Goal: Task Accomplishment & Management: Manage account settings

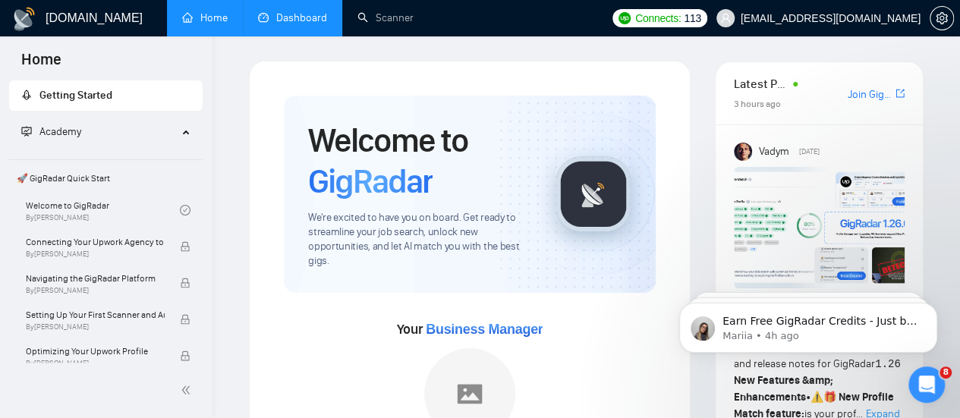
click at [307, 24] on link "Dashboard" at bounding box center [292, 17] width 69 height 13
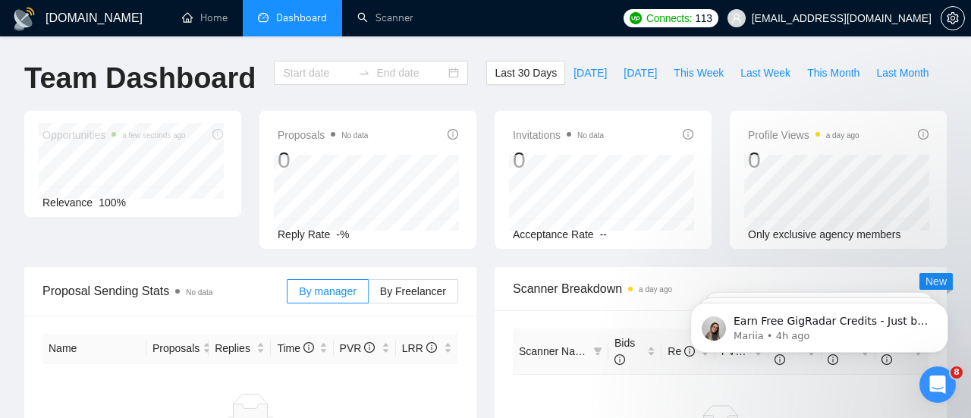
type input "[DATE]"
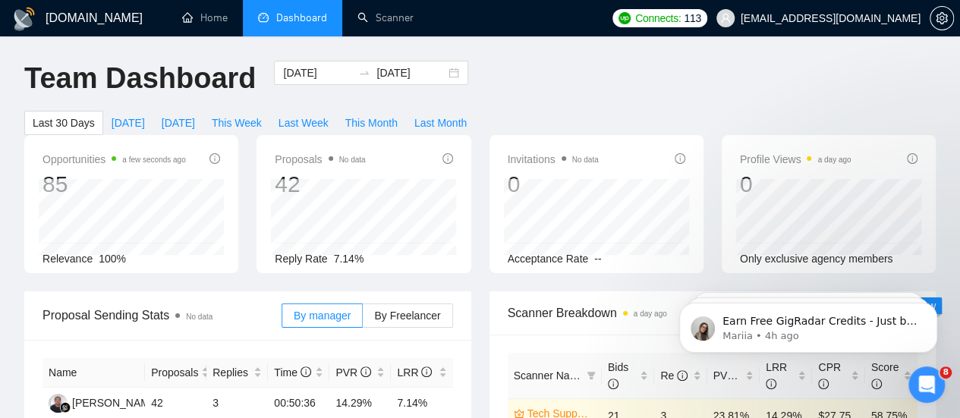
scroll to position [117, 0]
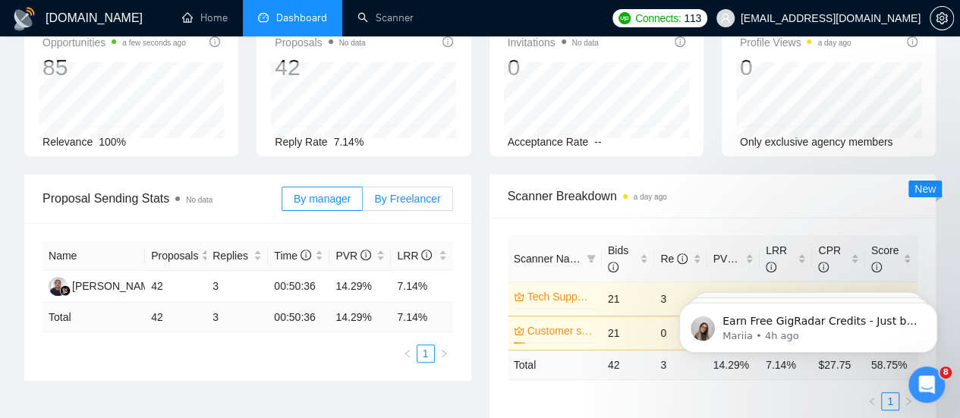
click at [395, 187] on label "By Freelancer" at bounding box center [408, 199] width 90 height 24
click at [363, 203] on input "By Freelancer" at bounding box center [363, 203] width 0 height 0
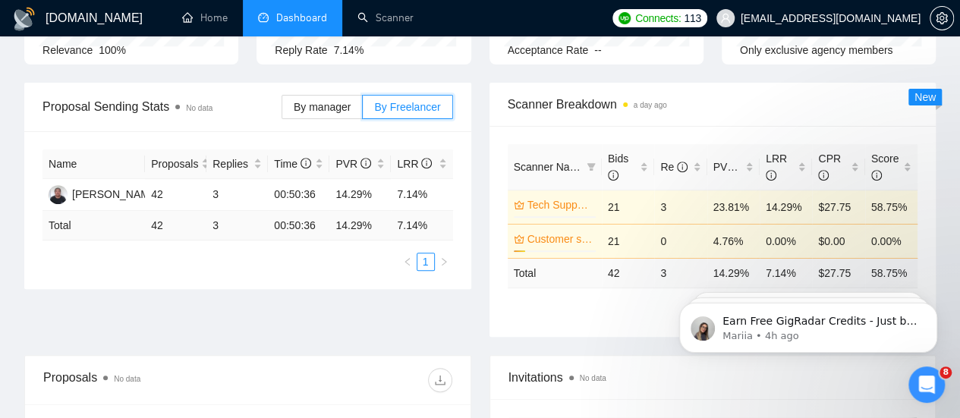
scroll to position [209, 0]
click at [322, 100] on span "By manager" at bounding box center [322, 106] width 57 height 12
click at [282, 110] on input "By manager" at bounding box center [282, 110] width 0 height 0
click at [412, 100] on span "By Freelancer" at bounding box center [407, 106] width 66 height 12
click at [363, 110] on input "By Freelancer" at bounding box center [363, 110] width 0 height 0
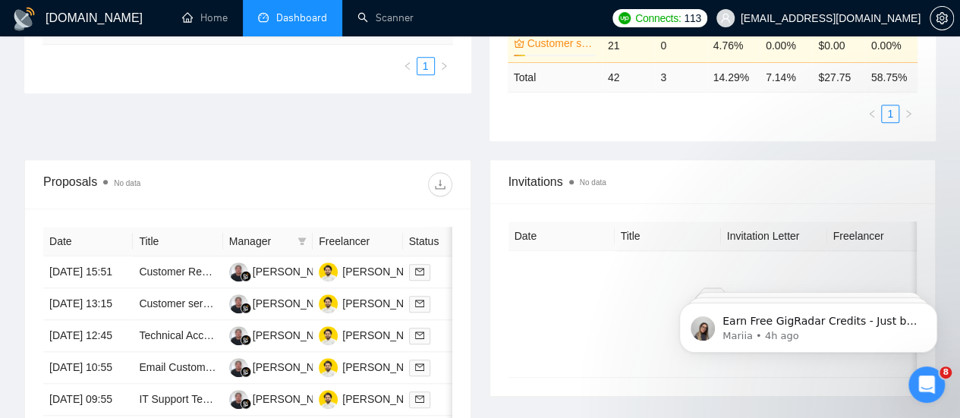
scroll to position [872, 0]
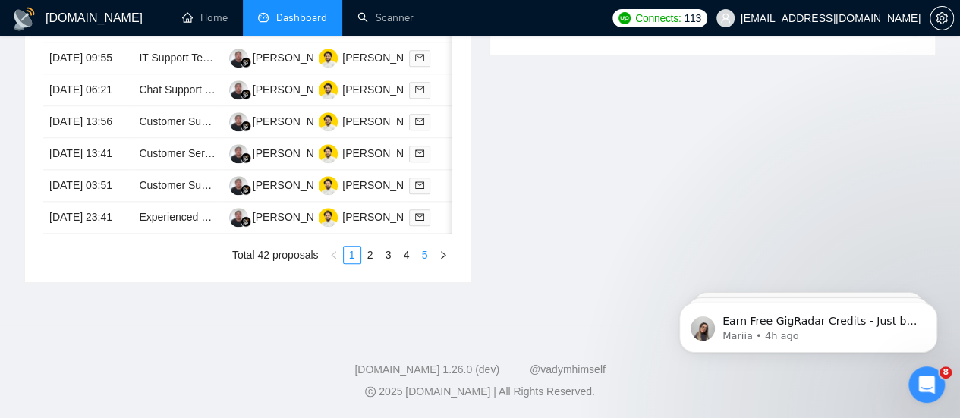
click at [429, 256] on link "5" at bounding box center [425, 255] width 17 height 17
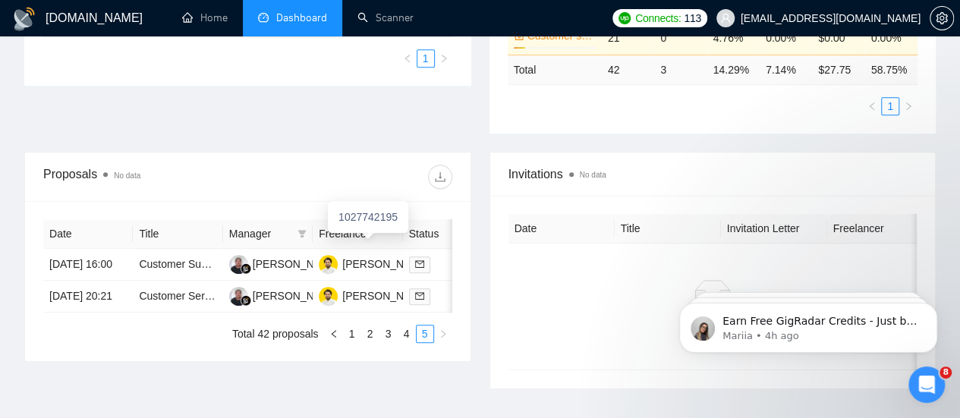
scroll to position [408, 0]
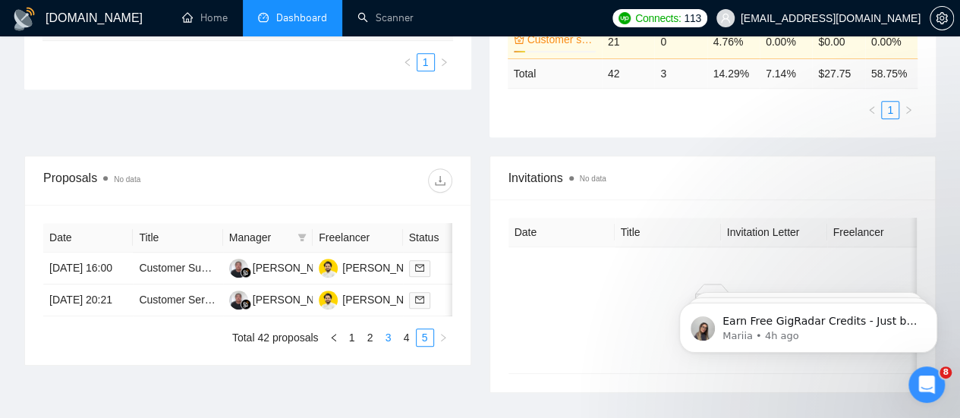
click at [380, 346] on link "3" at bounding box center [388, 337] width 17 height 17
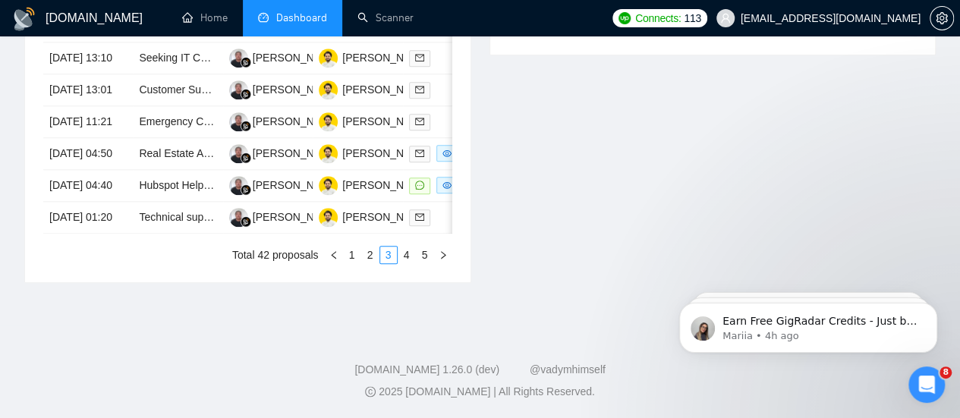
scroll to position [872, 0]
click at [348, 256] on link "1" at bounding box center [352, 255] width 17 height 17
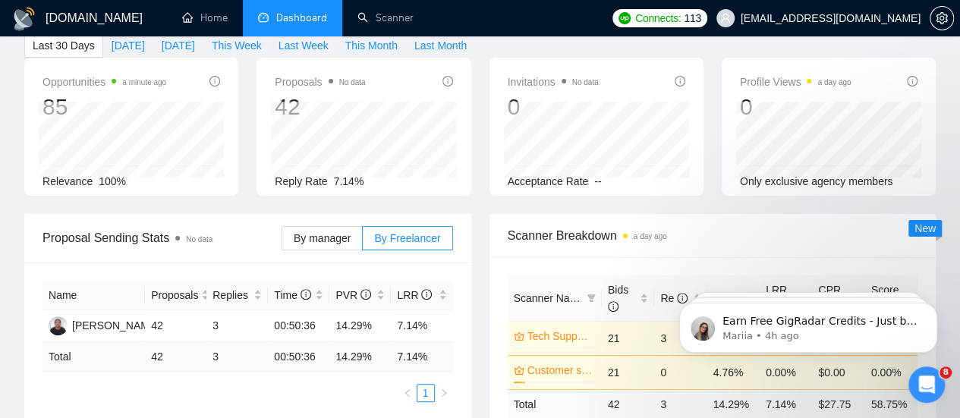
scroll to position [0, 0]
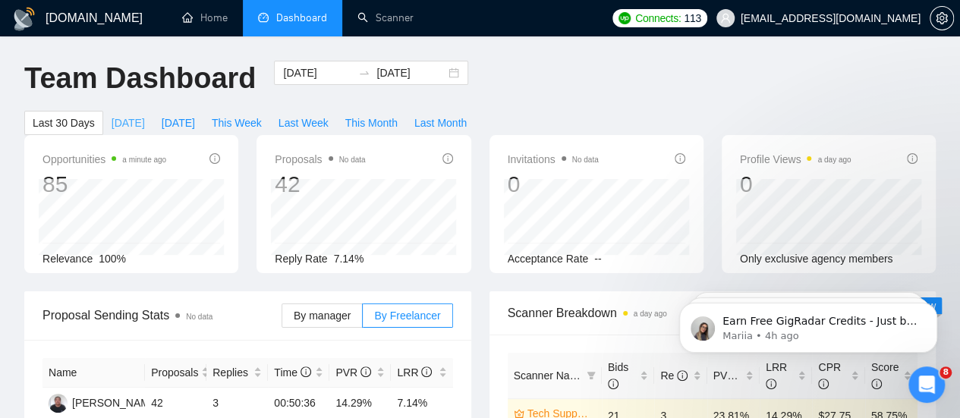
click at [145, 115] on span "Today" at bounding box center [128, 123] width 33 height 17
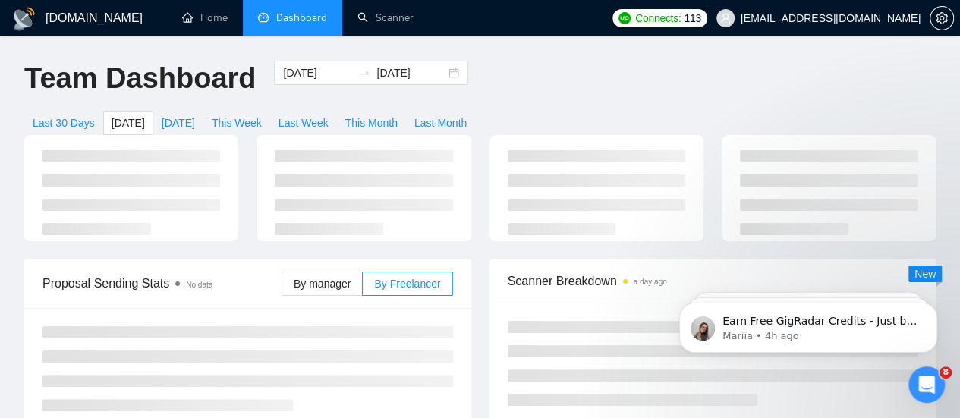
type input "2025-08-20"
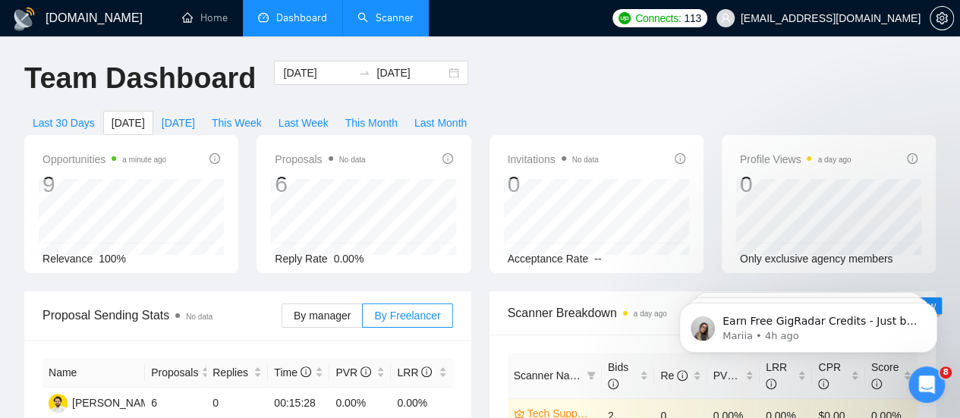
click at [367, 14] on link "Scanner" at bounding box center [385, 17] width 56 height 13
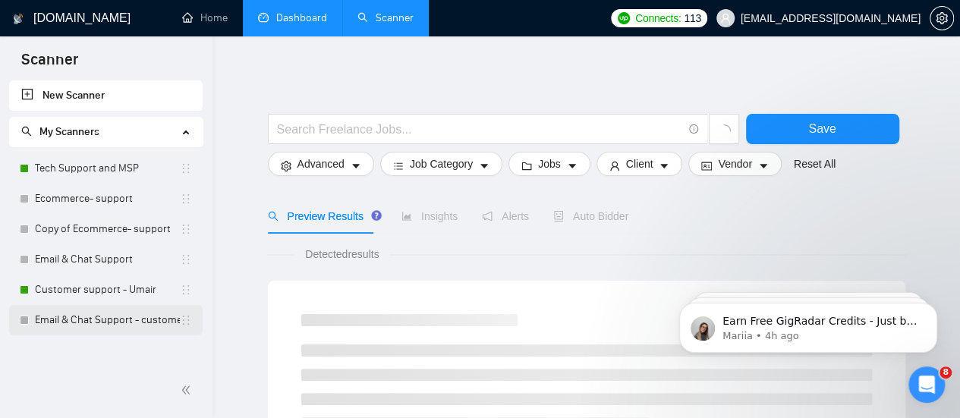
click at [127, 335] on link "Email & Chat Support - customer support S-1" at bounding box center [107, 320] width 145 height 30
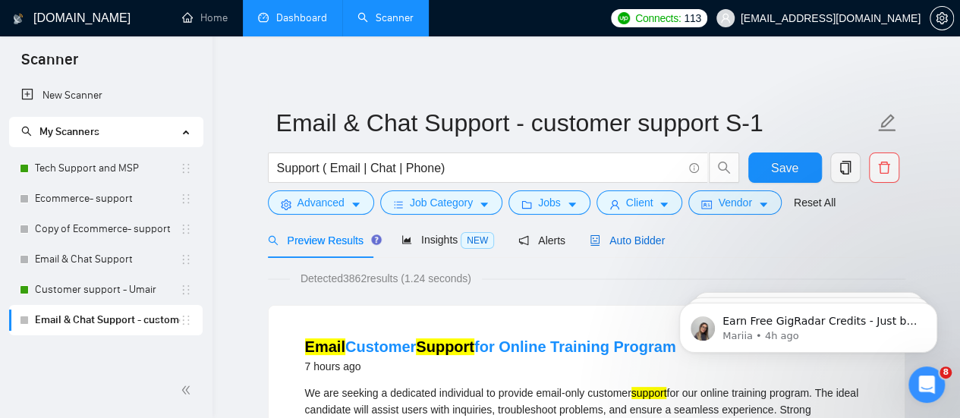
click at [640, 244] on span "Auto Bidder" at bounding box center [627, 240] width 75 height 12
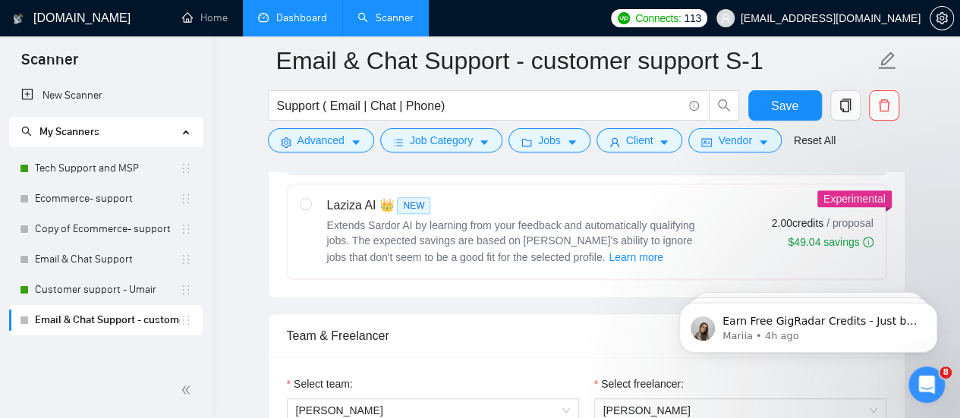
scroll to position [570, 0]
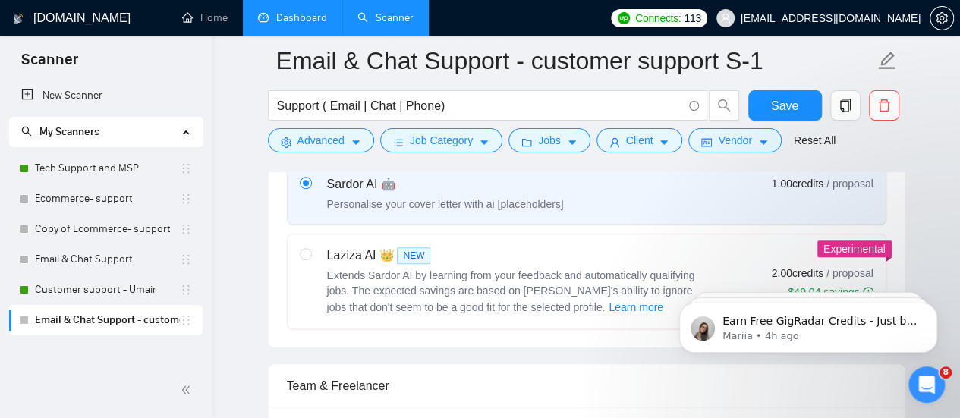
click at [466, 269] on span "Extends Sardor AI by learning from your feedback and automatically qualifying j…" at bounding box center [511, 291] width 368 height 44
click at [310, 259] on input "radio" at bounding box center [305, 253] width 11 height 11
radio input "true"
radio input "false"
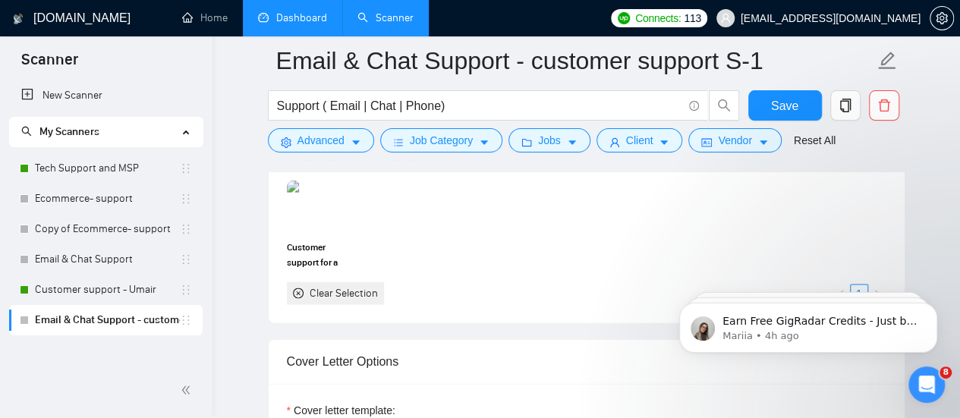
scroll to position [1487, 0]
click at [333, 202] on img at bounding box center [320, 206] width 64 height 50
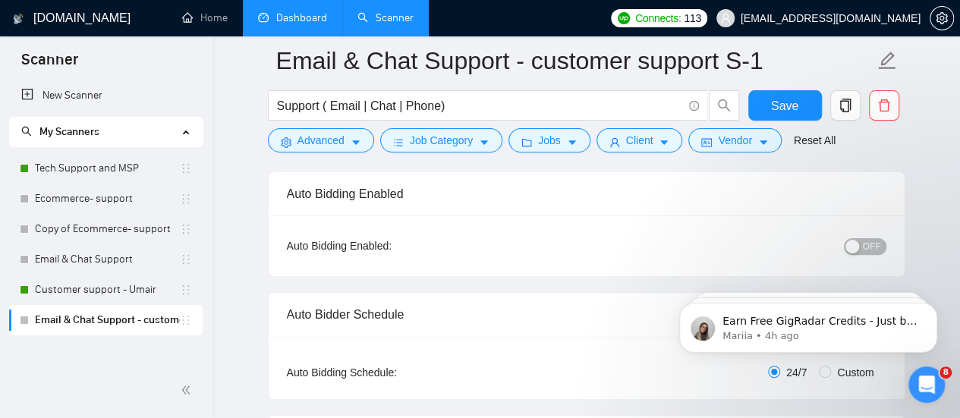
scroll to position [120, 0]
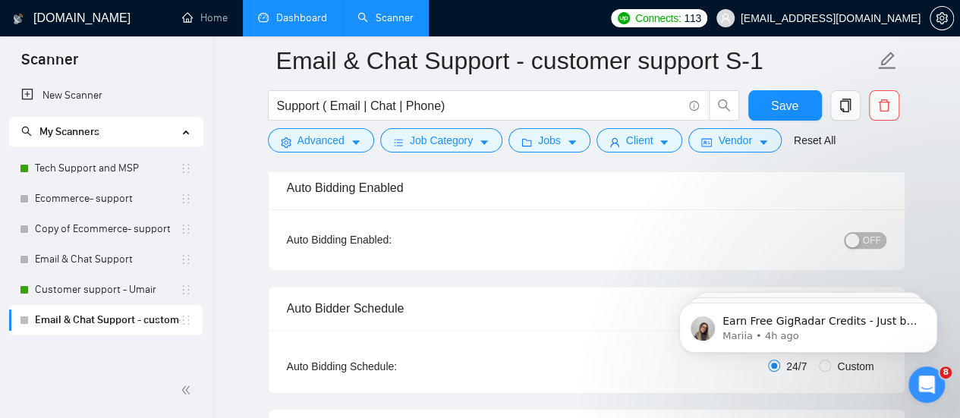
click at [863, 228] on div "OFF" at bounding box center [786, 240] width 200 height 24
click at [863, 233] on button "OFF" at bounding box center [865, 240] width 42 height 17
click at [779, 104] on span "Save" at bounding box center [784, 105] width 27 height 19
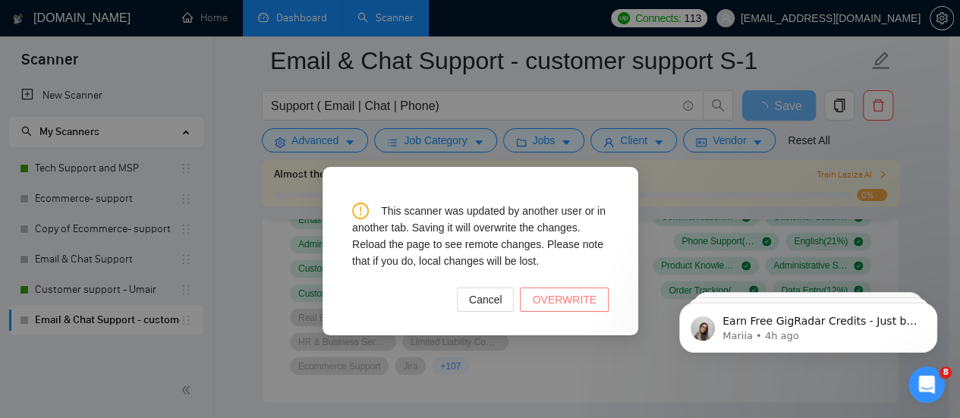
scroll to position [1200, 0]
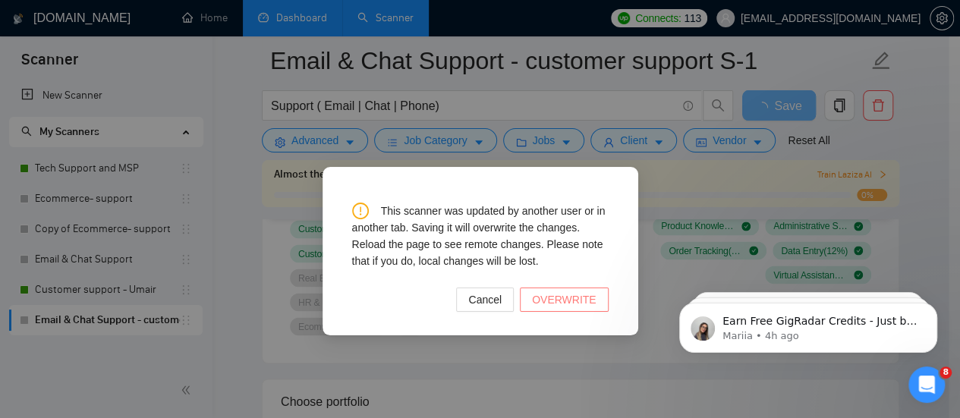
click at [546, 298] on span "OVERWRITE" at bounding box center [564, 299] width 64 height 17
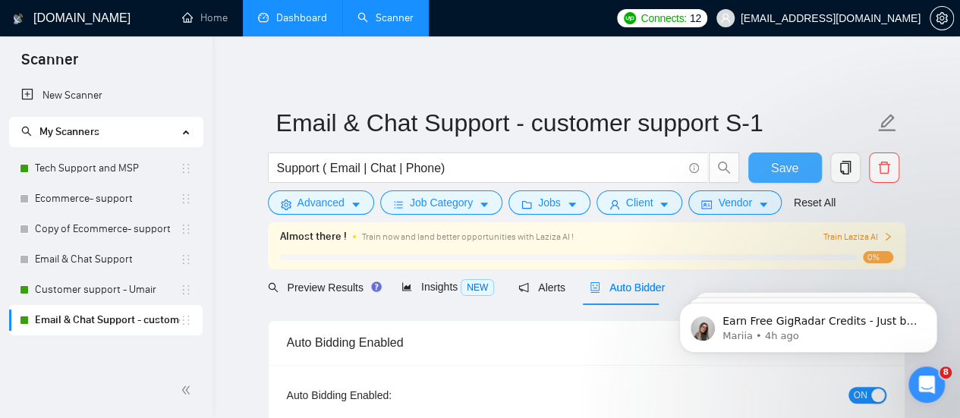
scroll to position [188, 0]
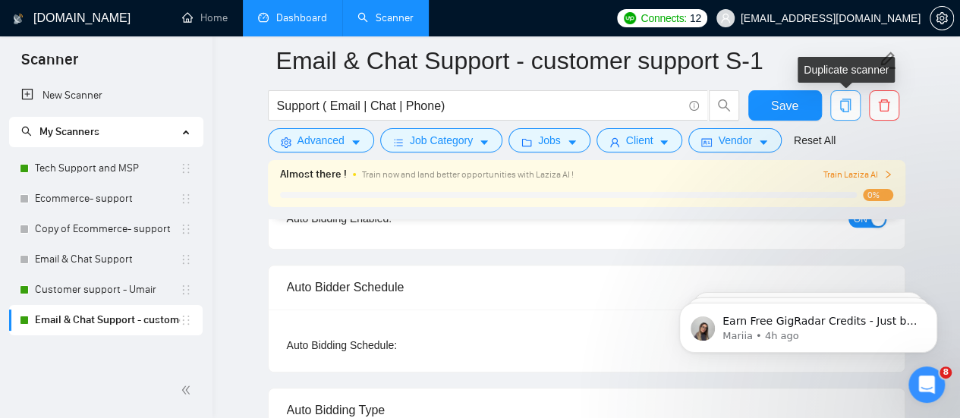
click at [847, 107] on icon "copy" at bounding box center [845, 106] width 14 height 14
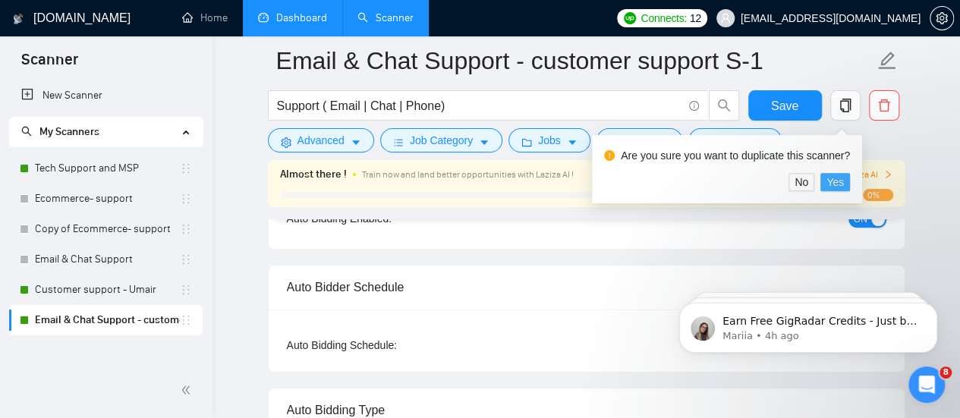
click at [835, 186] on span "Yes" at bounding box center [834, 182] width 17 height 17
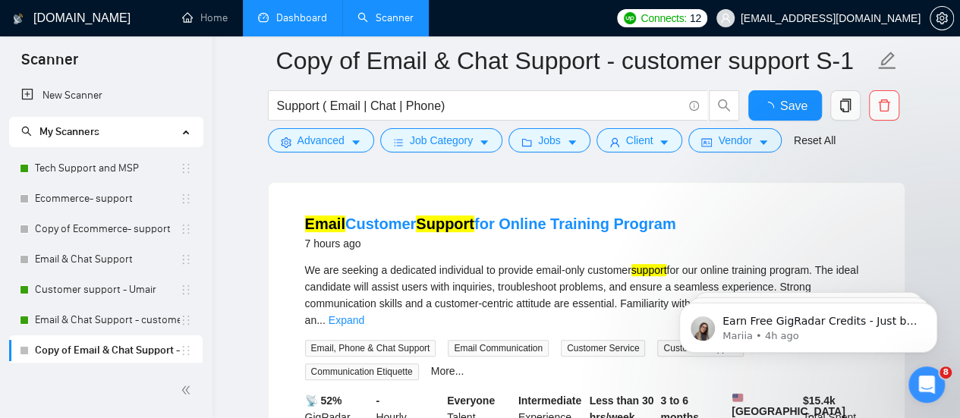
scroll to position [59, 0]
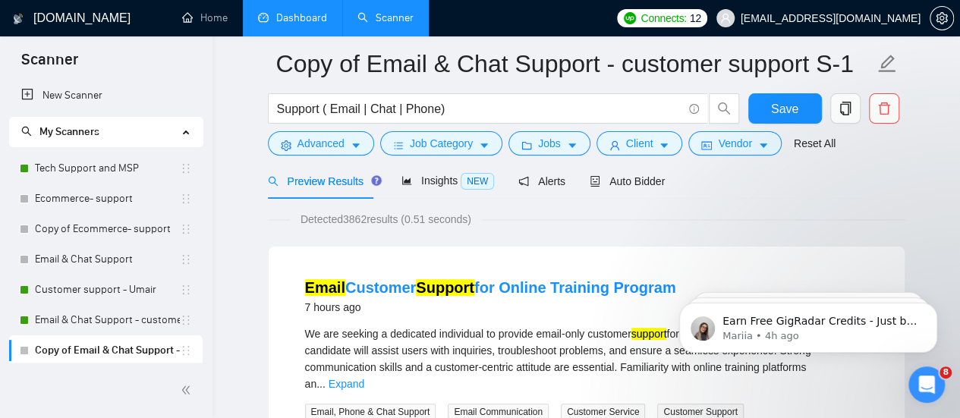
click at [628, 181] on span "Auto Bidder" at bounding box center [627, 181] width 75 height 12
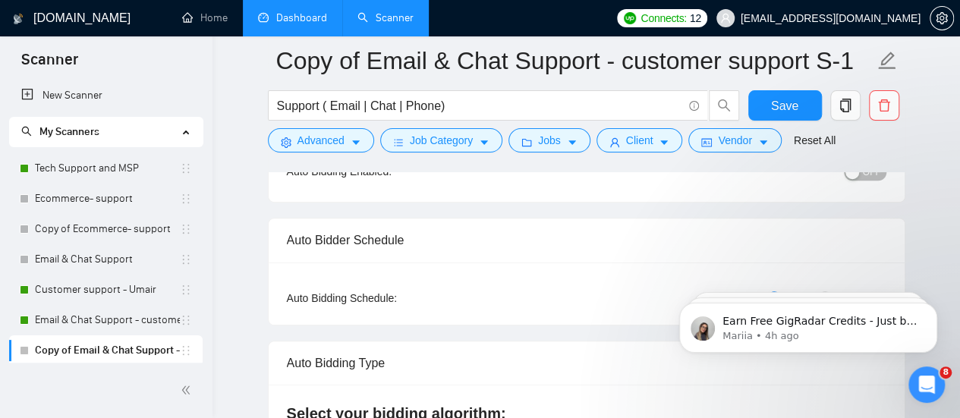
scroll to position [161, 0]
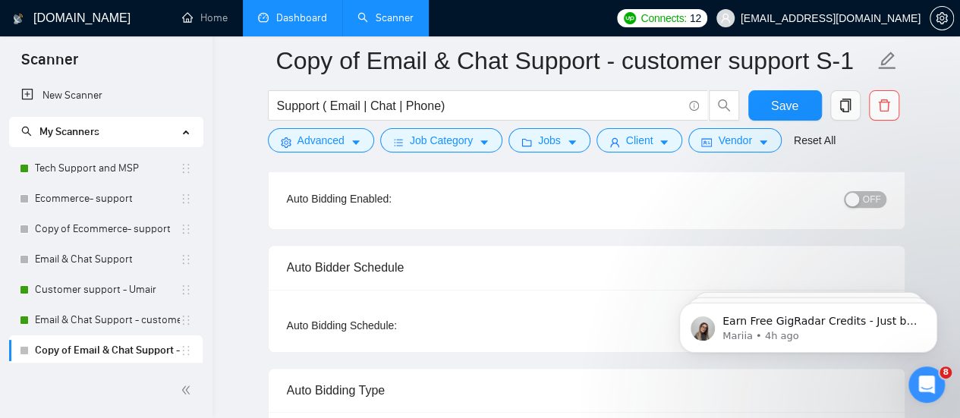
click at [862, 193] on button "OFF" at bounding box center [865, 199] width 42 height 17
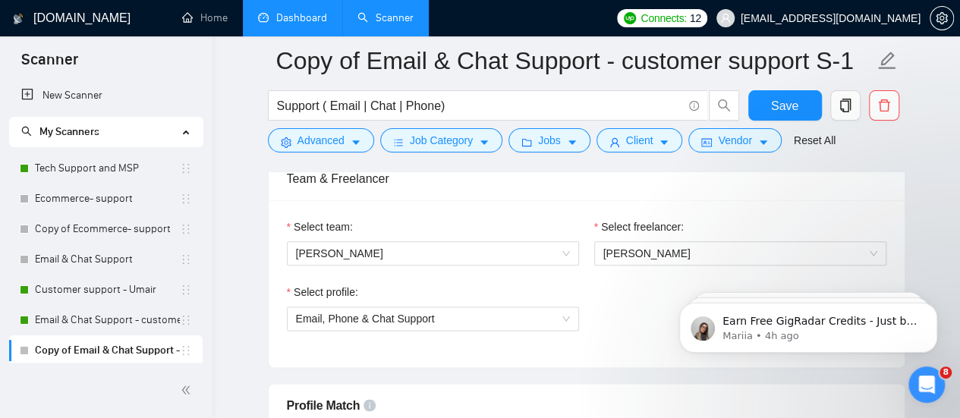
scroll to position [827, 0]
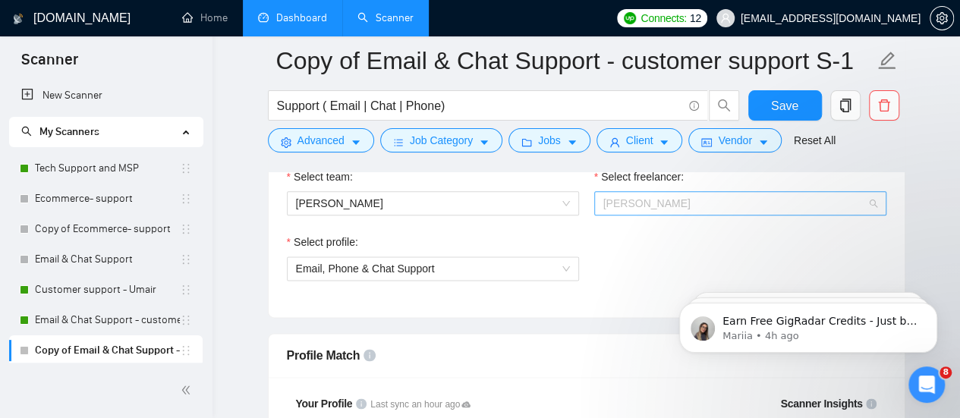
click at [660, 209] on span "[PERSON_NAME]" at bounding box center [740, 203] width 274 height 23
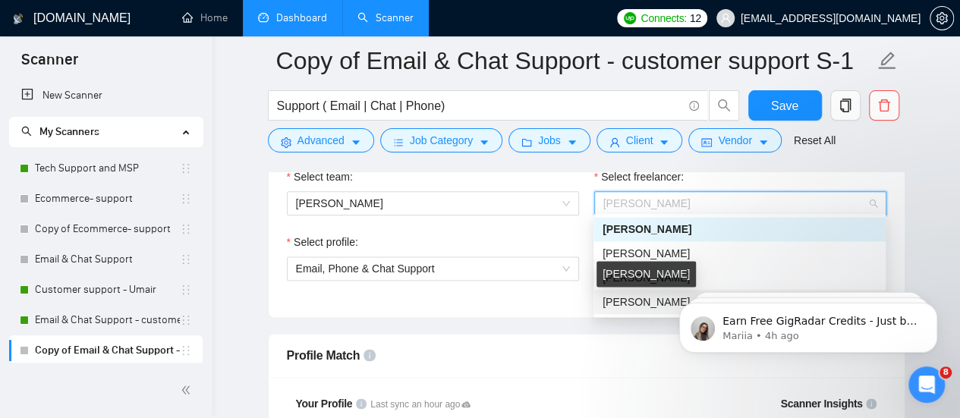
click at [647, 304] on span "Abdullah Mushtaq" at bounding box center [646, 302] width 87 height 12
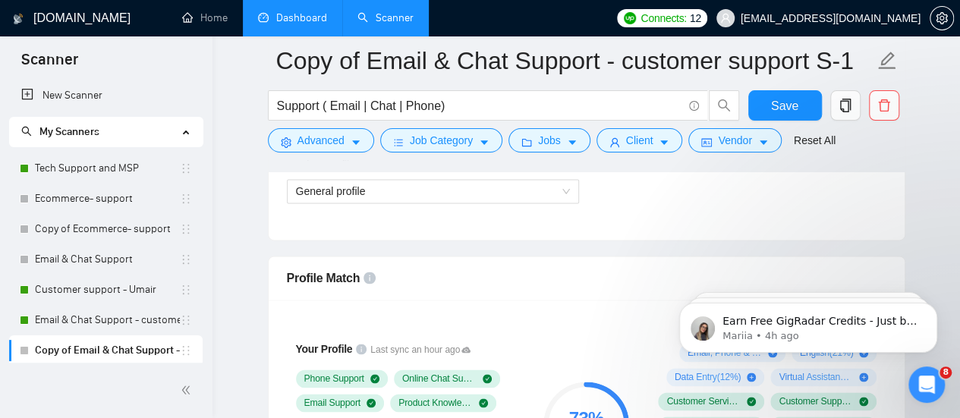
scroll to position [865, 0]
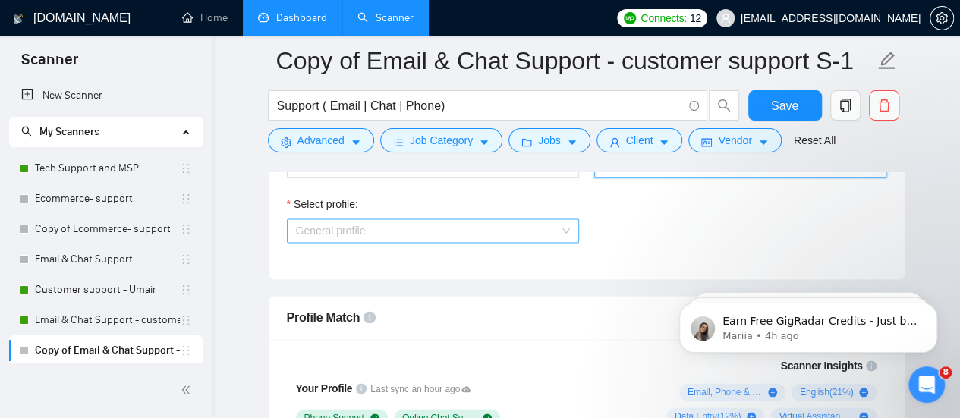
click at [478, 239] on div "General profile" at bounding box center [433, 231] width 292 height 24
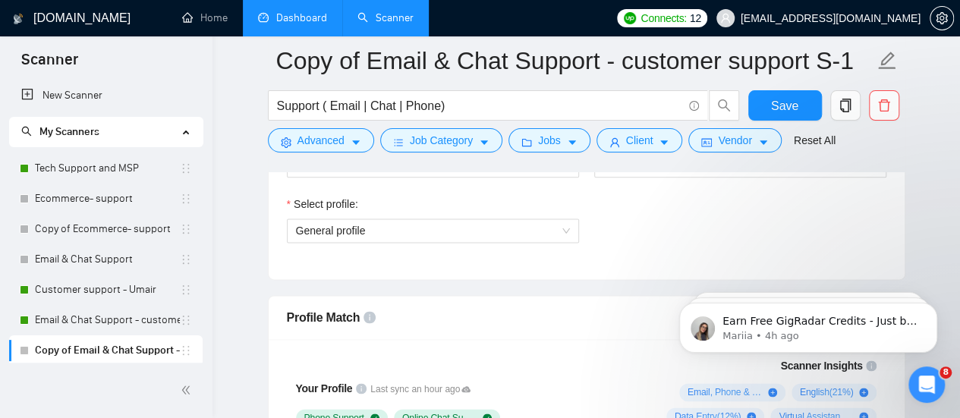
click at [621, 236] on div "Select profile: General profile" at bounding box center [586, 228] width 615 height 65
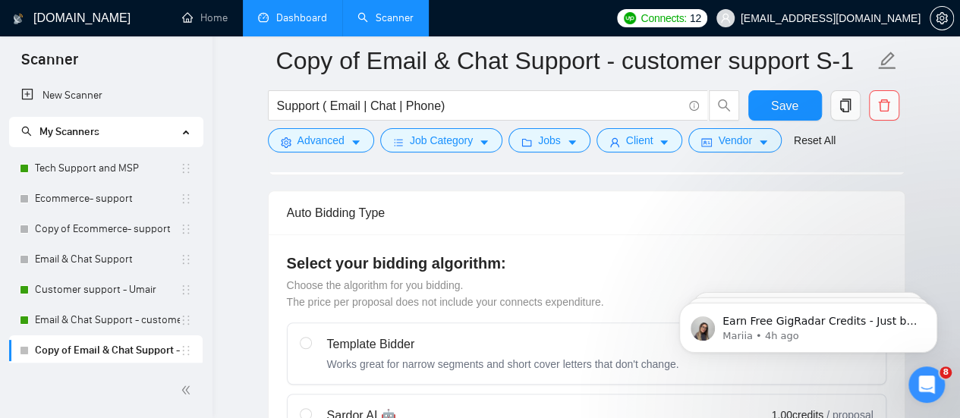
scroll to position [338, 0]
click at [642, 149] on button "Client" at bounding box center [639, 140] width 87 height 24
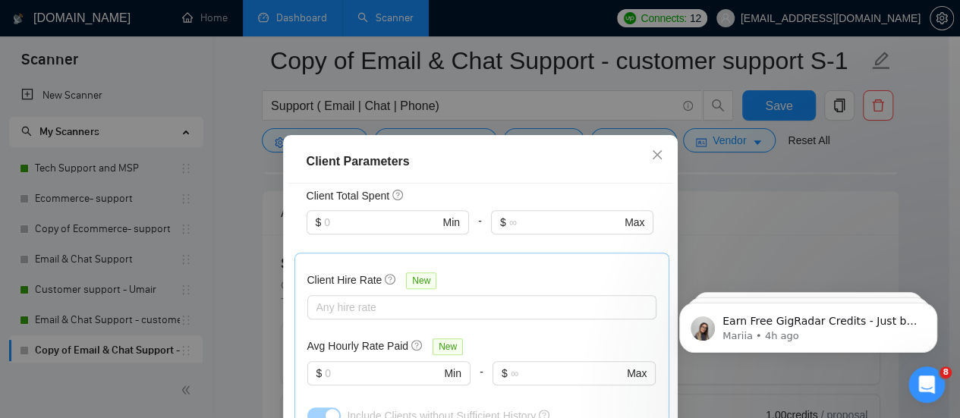
scroll to position [451, 0]
click at [642, 159] on span "Close" at bounding box center [657, 155] width 41 height 41
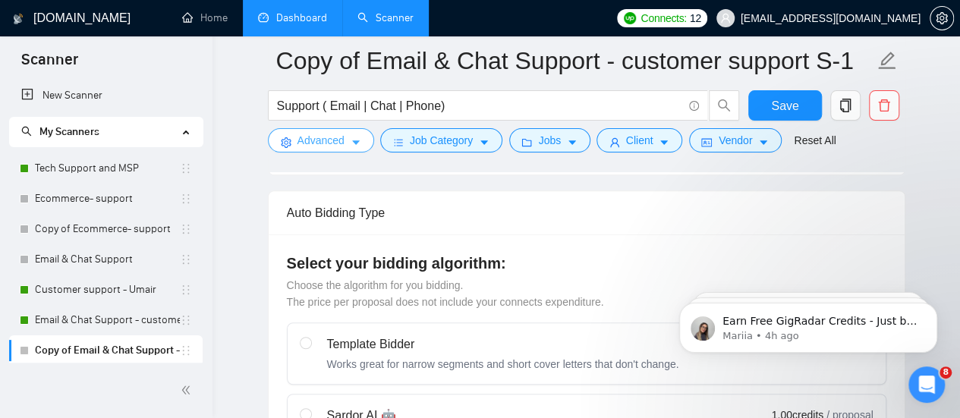
click at [329, 149] on button "Advanced" at bounding box center [321, 140] width 106 height 24
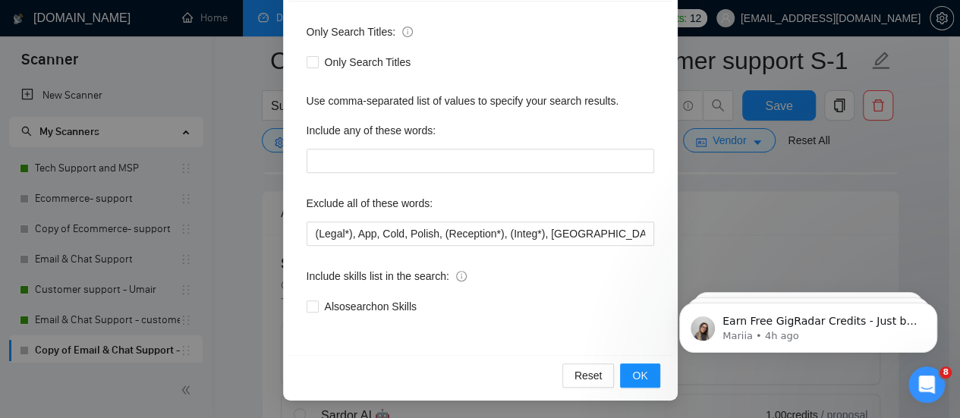
scroll to position [25, 0]
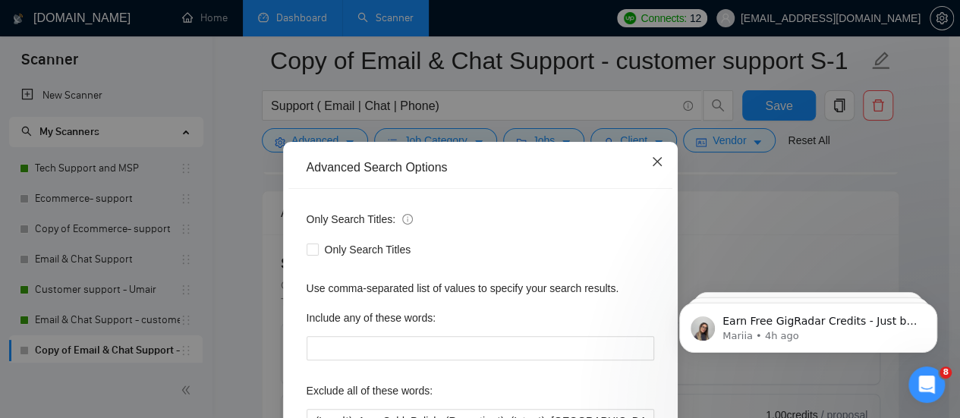
click at [651, 165] on icon "close" at bounding box center [657, 162] width 12 height 12
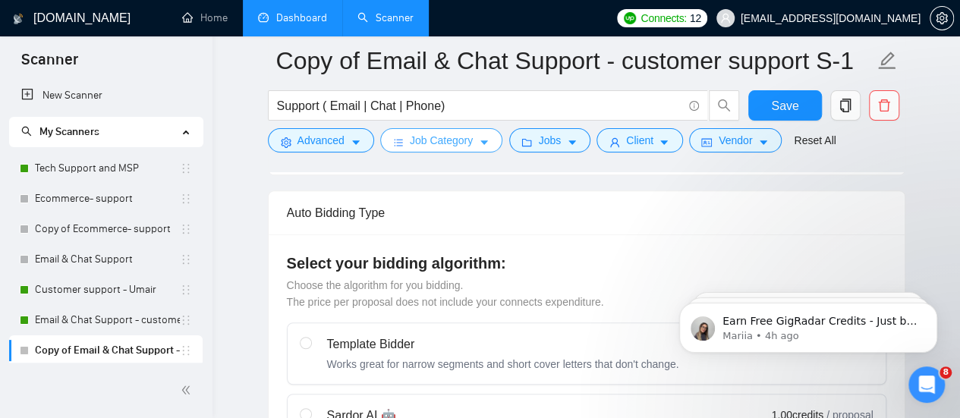
click at [458, 128] on button "Job Category" at bounding box center [441, 140] width 122 height 24
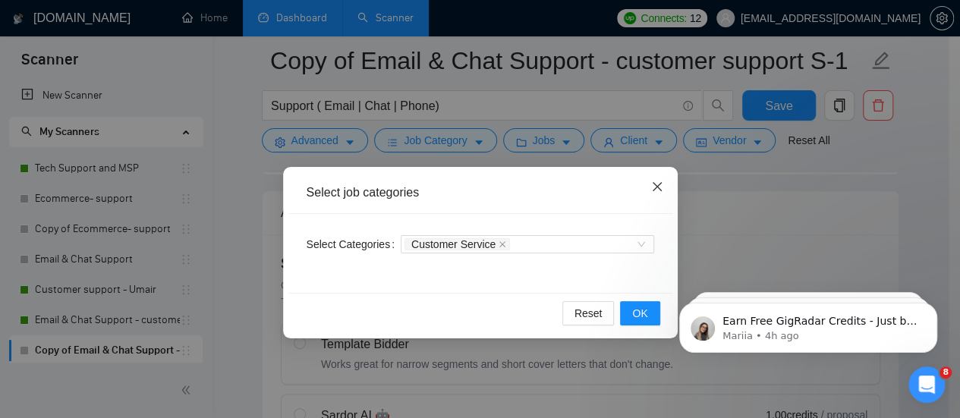
click at [656, 178] on span "Close" at bounding box center [657, 187] width 41 height 41
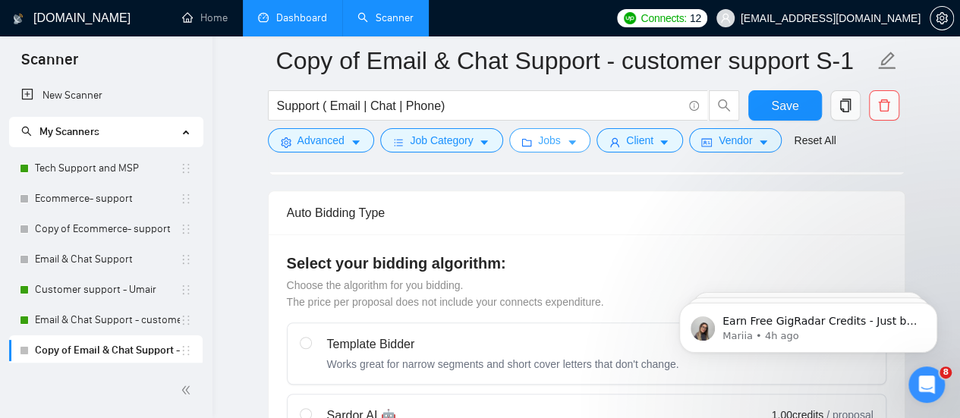
click at [557, 136] on button "Jobs" at bounding box center [549, 140] width 82 height 24
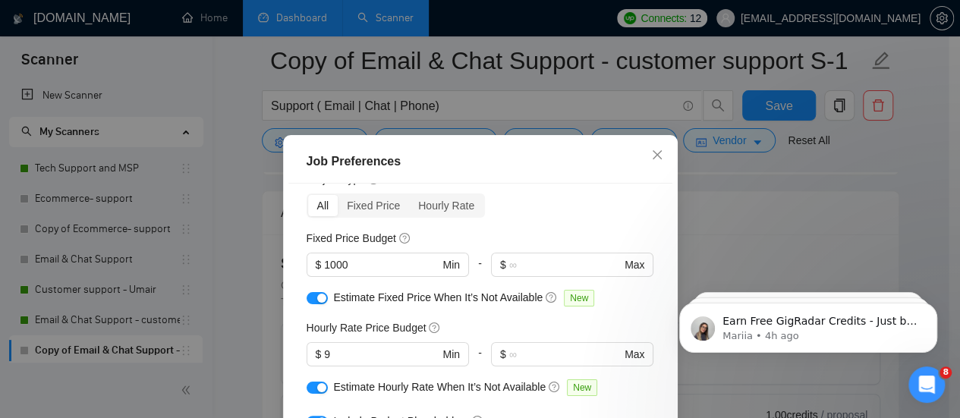
scroll to position [62, 0]
click at [353, 356] on input "9" at bounding box center [381, 353] width 115 height 17
type input "8"
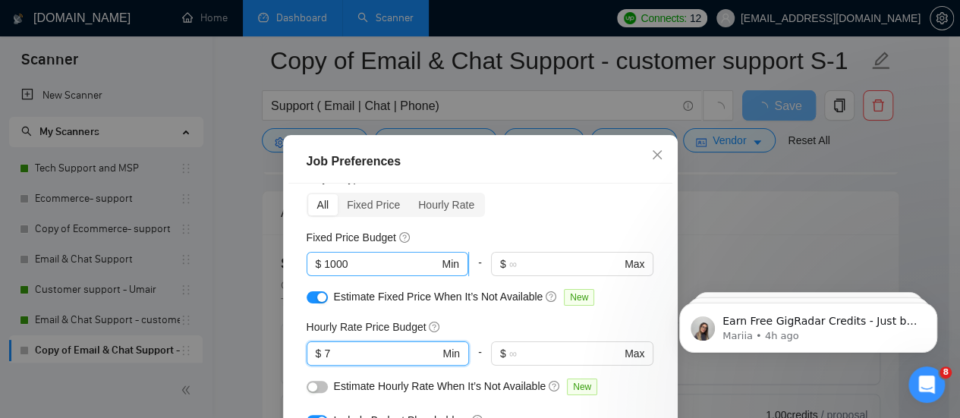
type input "7"
click at [351, 269] on input "1000" at bounding box center [381, 264] width 115 height 17
click at [351, 269] on input "1000900" at bounding box center [381, 264] width 115 height 17
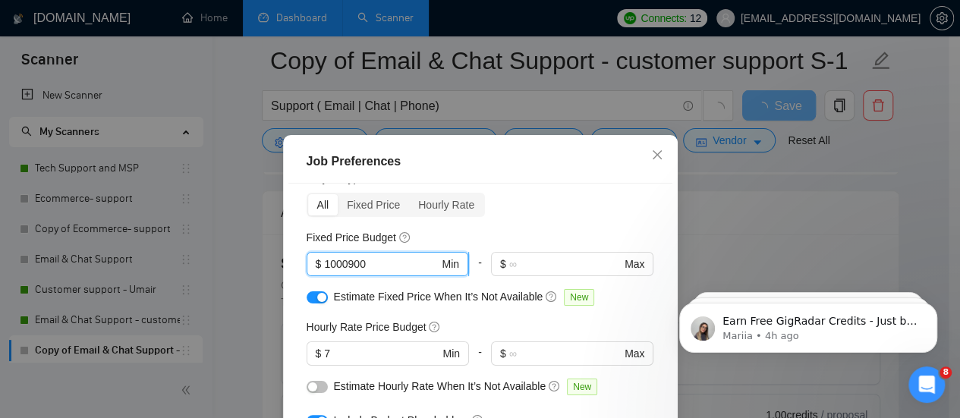
click at [351, 269] on input "1000900" at bounding box center [381, 264] width 115 height 17
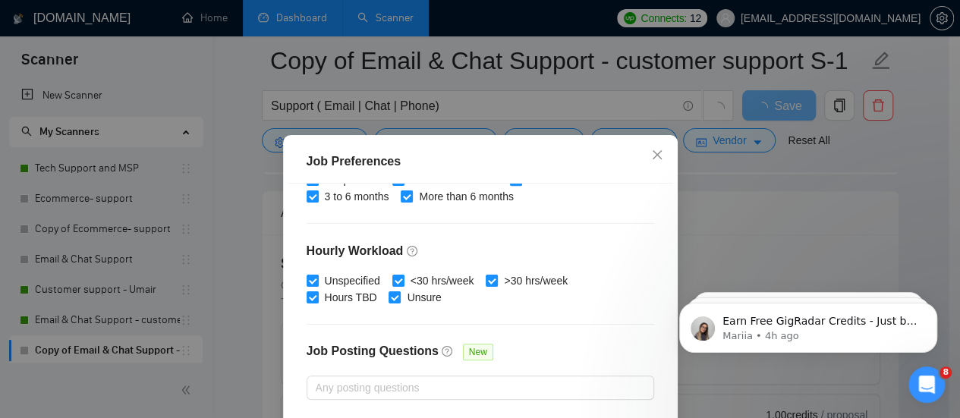
scroll to position [124, 0]
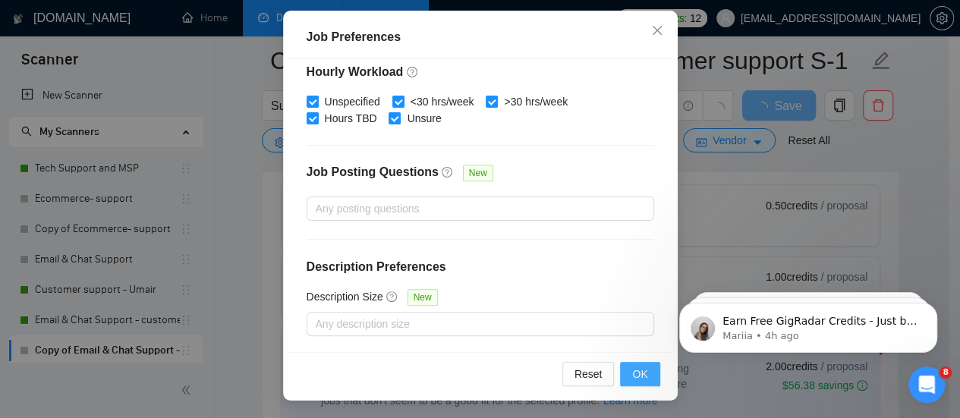
type input "900"
click at [620, 375] on button "OK" at bounding box center [639, 374] width 39 height 24
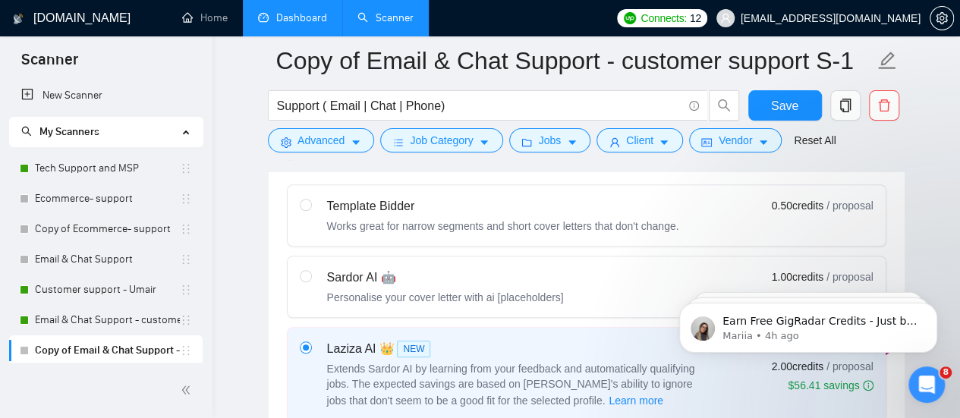
scroll to position [0, 0]
click at [769, 108] on button "Save" at bounding box center [785, 105] width 74 height 30
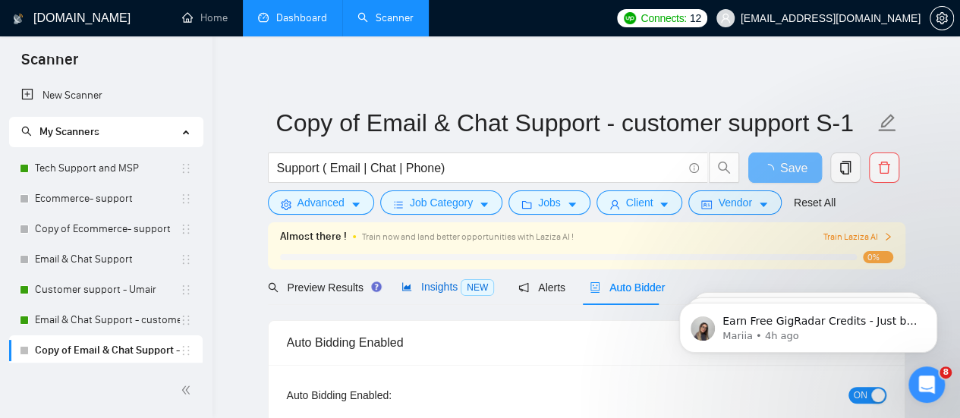
click at [425, 289] on span "Insights NEW" at bounding box center [447, 287] width 93 height 12
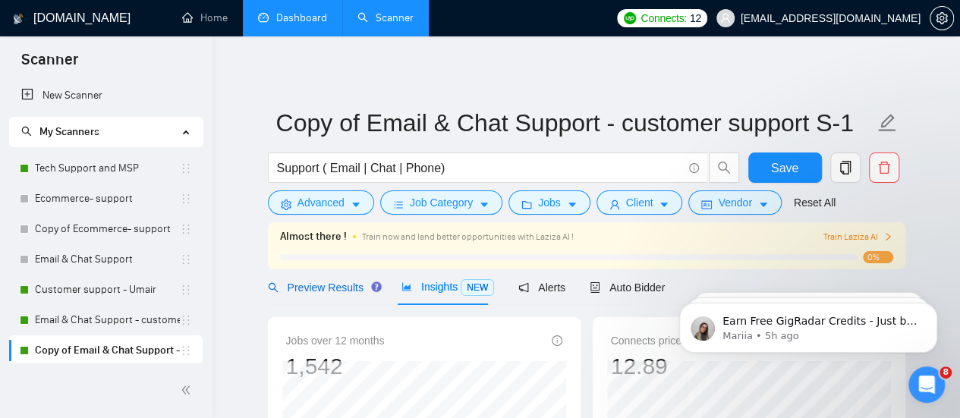
click at [335, 288] on span "Preview Results" at bounding box center [322, 288] width 109 height 12
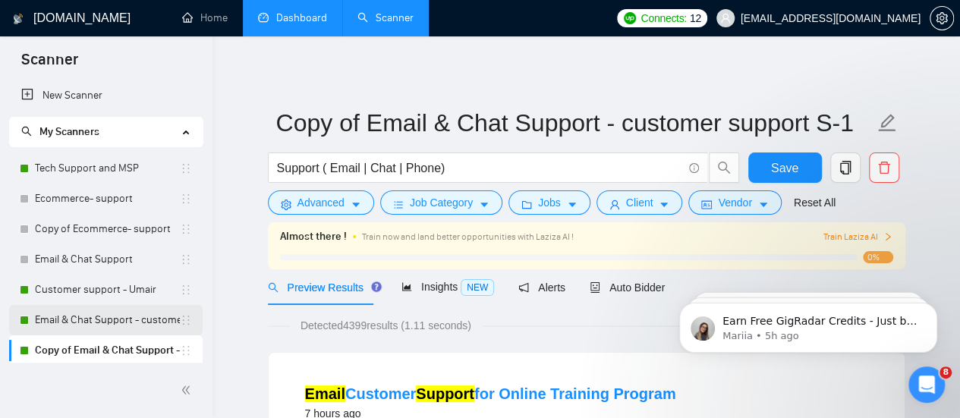
click at [95, 310] on link "Email & Chat Support - customer support S-1" at bounding box center [107, 320] width 145 height 30
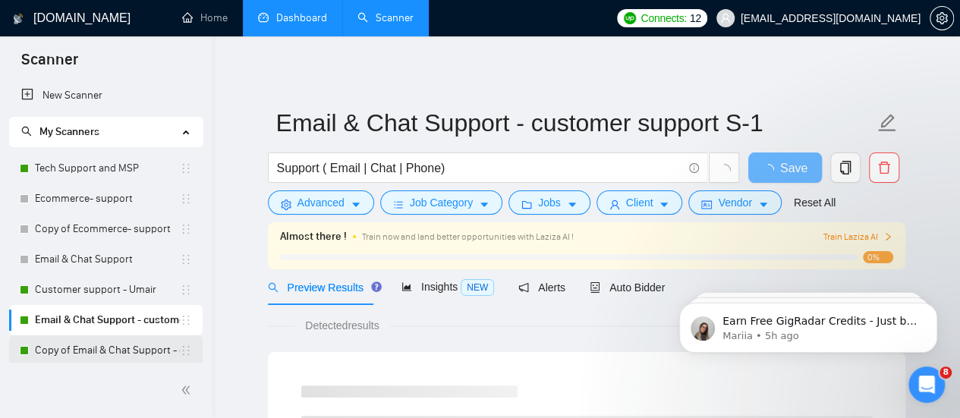
click at [120, 347] on link "Copy of Email & Chat Support - customer support S-1" at bounding box center [107, 350] width 145 height 30
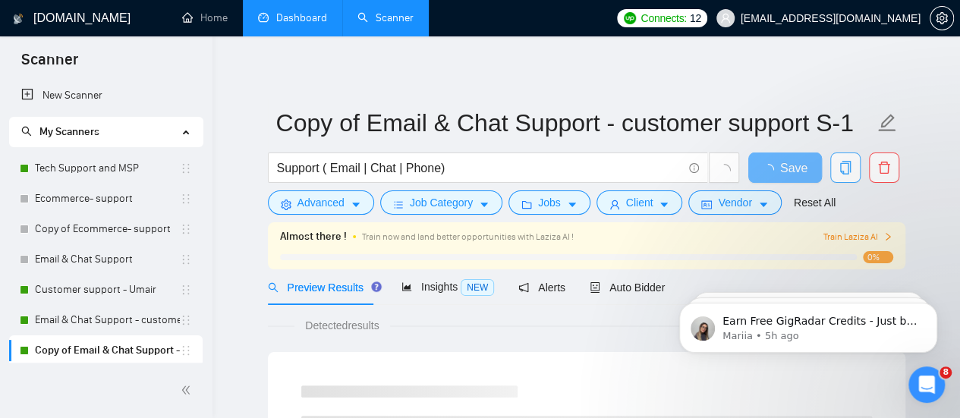
click at [848, 162] on icon "copy" at bounding box center [844, 168] width 11 height 14
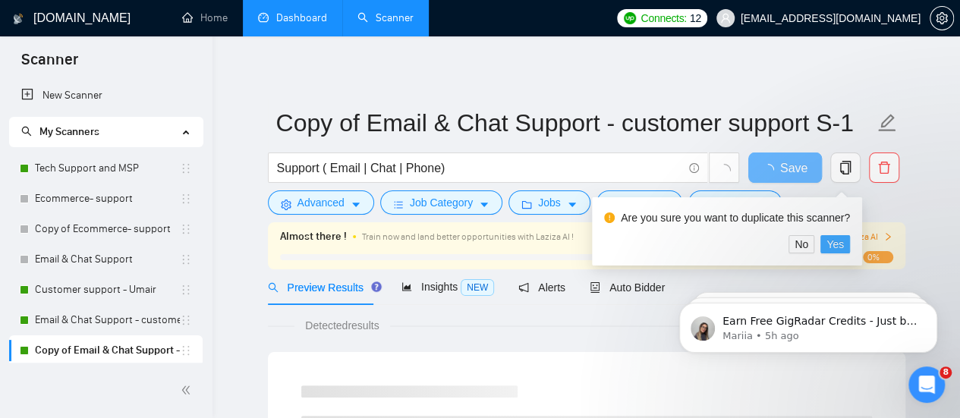
click at [826, 242] on span "Yes" at bounding box center [834, 244] width 17 height 17
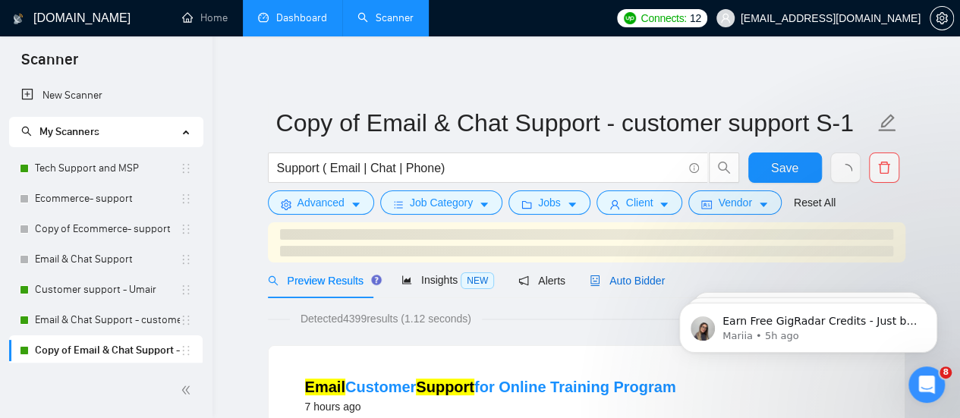
click at [637, 287] on span "Auto Bidder" at bounding box center [627, 281] width 75 height 12
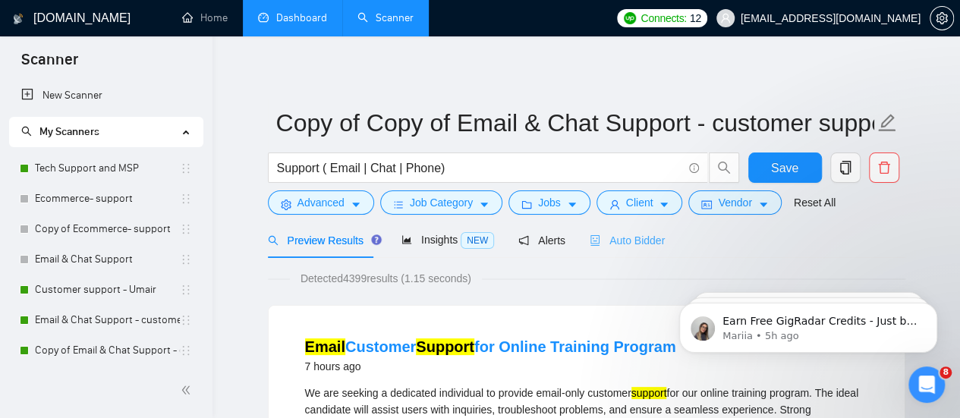
click at [651, 253] on div "Auto Bidder" at bounding box center [627, 240] width 75 height 36
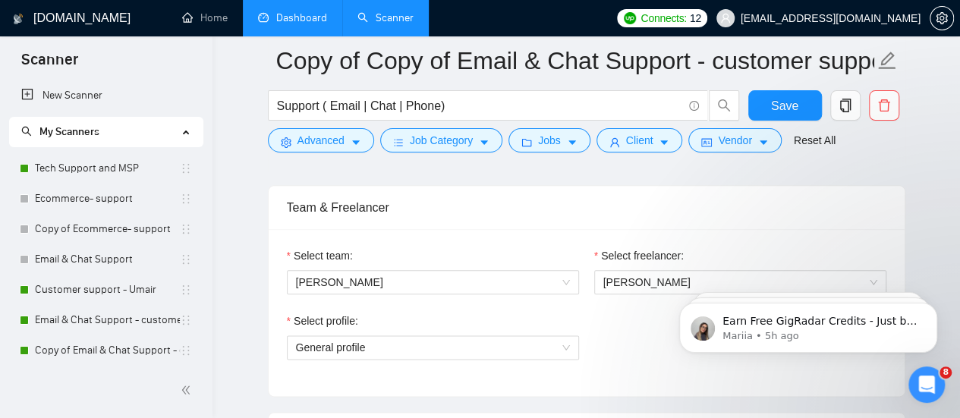
scroll to position [750, 0]
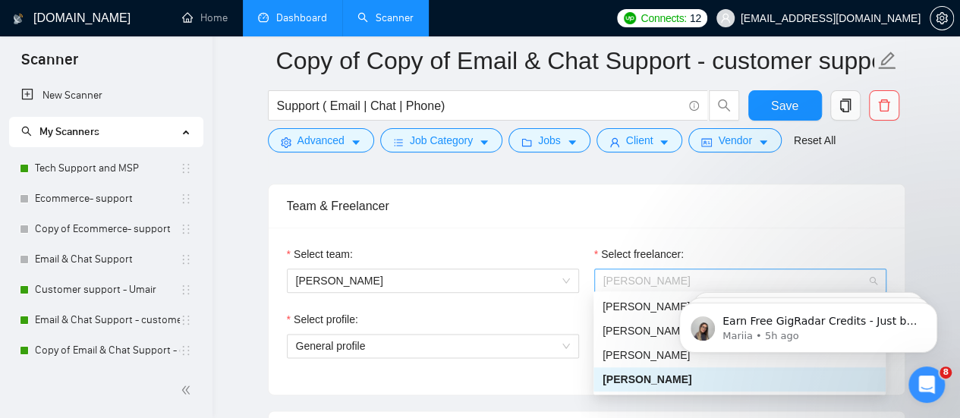
click at [650, 286] on span "Abdullah Mushtaq" at bounding box center [740, 280] width 274 height 23
click at [651, 337] on span "Umair Safdar" at bounding box center [646, 331] width 87 height 12
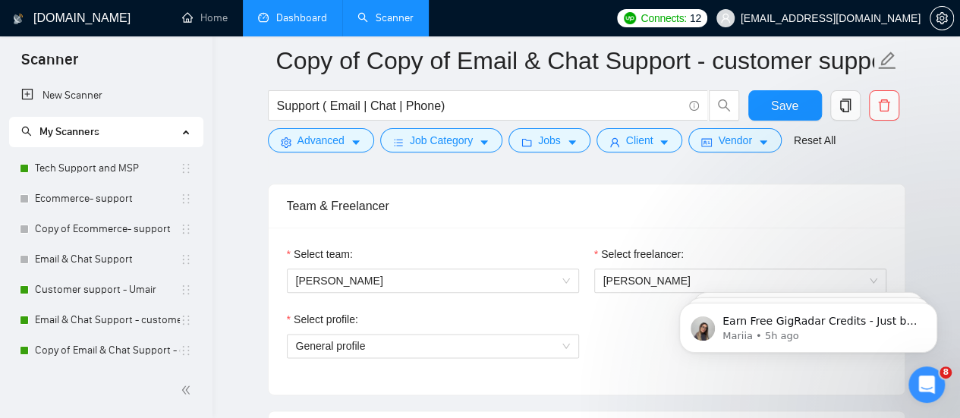
click at [591, 246] on div "Select freelancer: Umair Safdar" at bounding box center [740, 278] width 307 height 65
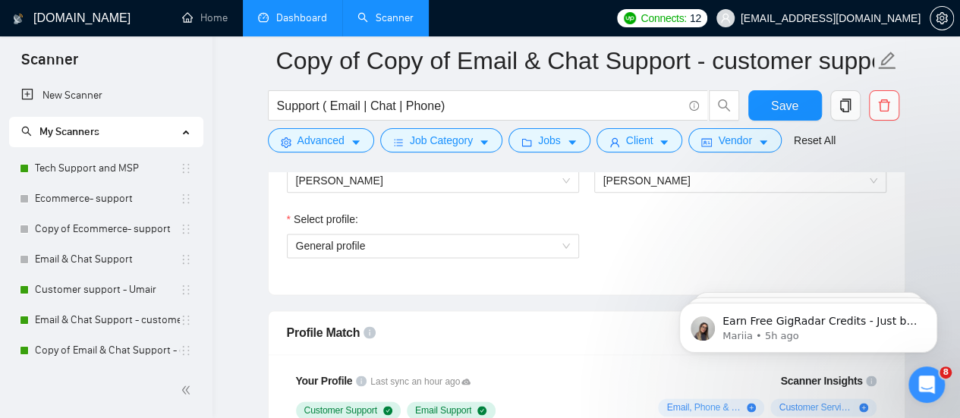
scroll to position [768, 0]
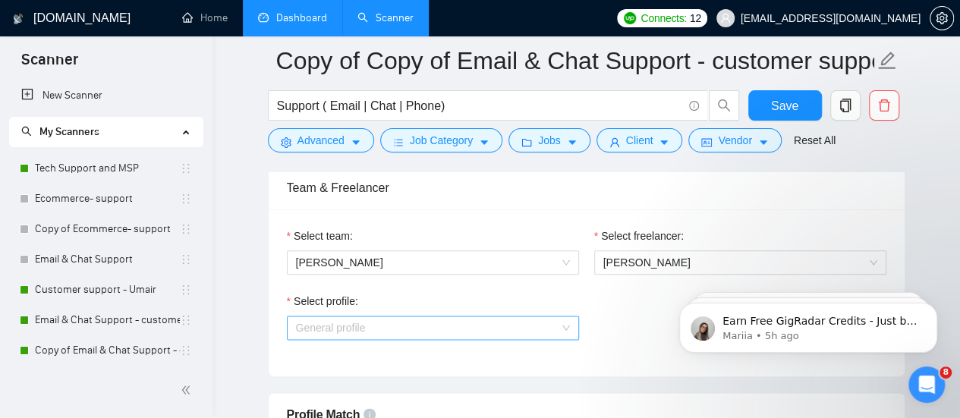
click at [554, 323] on span "General profile" at bounding box center [433, 327] width 274 height 23
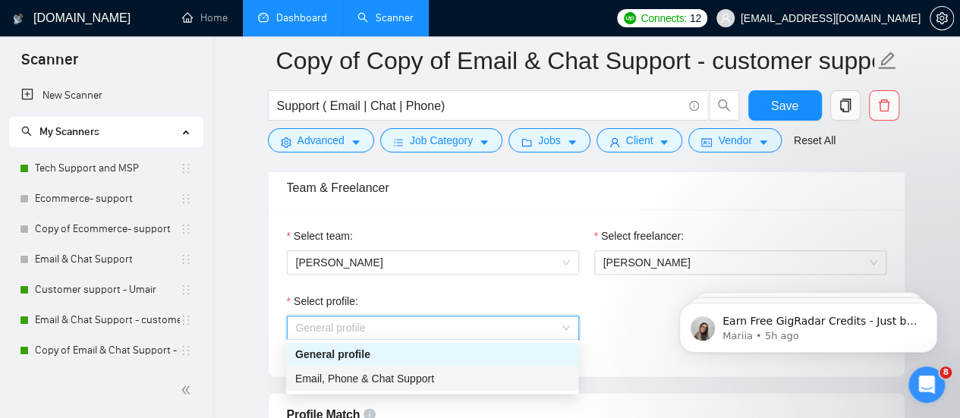
click at [471, 386] on div "Email, Phone & Chat Support" at bounding box center [432, 378] width 274 height 17
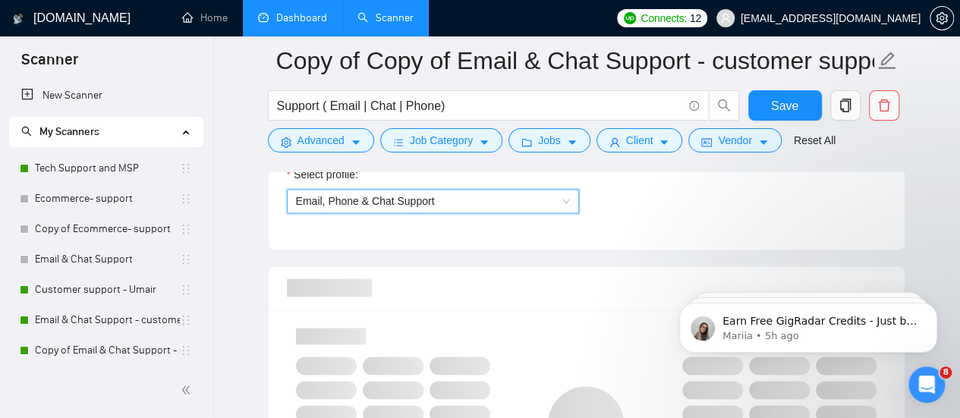
click at [616, 297] on div at bounding box center [586, 287] width 599 height 43
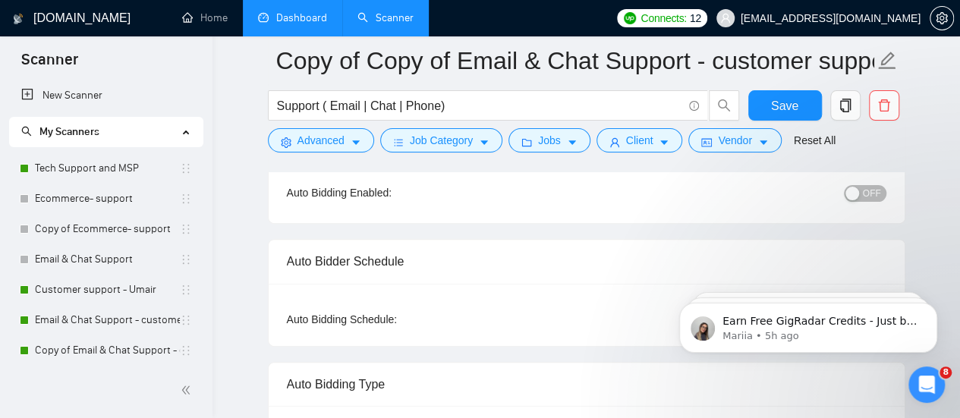
scroll to position [165, 0]
click at [862, 179] on div "Auto Bidding Enabled: OFF" at bounding box center [587, 195] width 636 height 61
click at [864, 191] on button "OFF" at bounding box center [865, 195] width 42 height 17
click at [789, 107] on span "Save" at bounding box center [784, 105] width 27 height 19
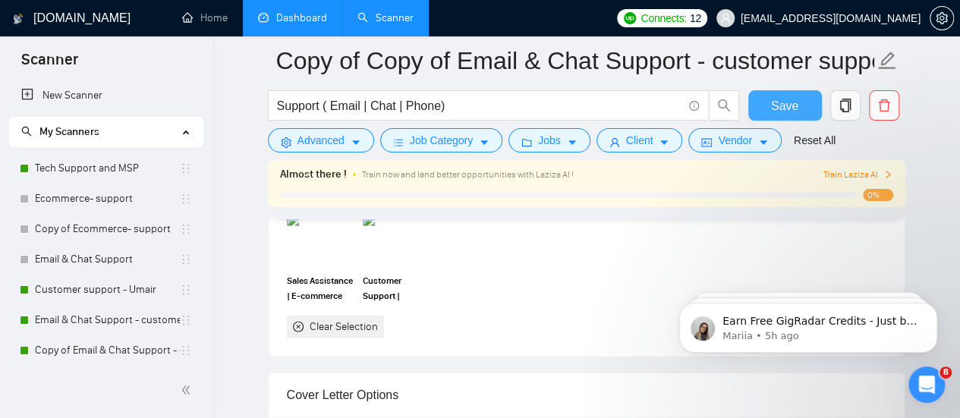
scroll to position [1499, 0]
click at [343, 255] on img at bounding box center [320, 240] width 64 height 50
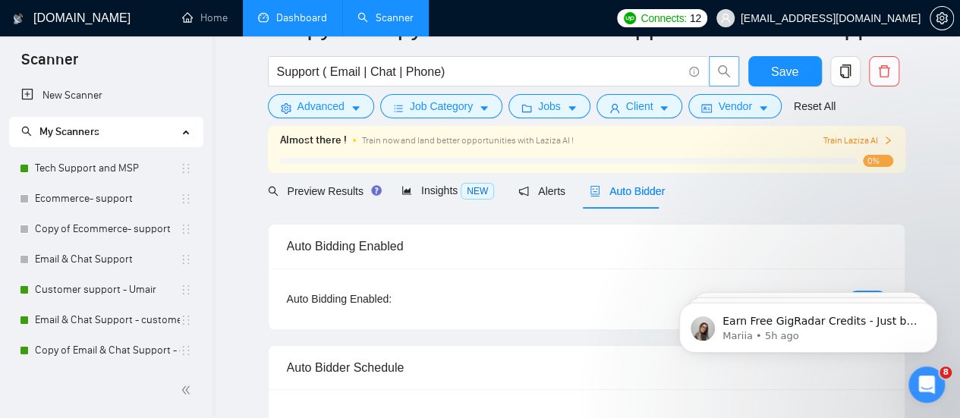
scroll to position [50, 0]
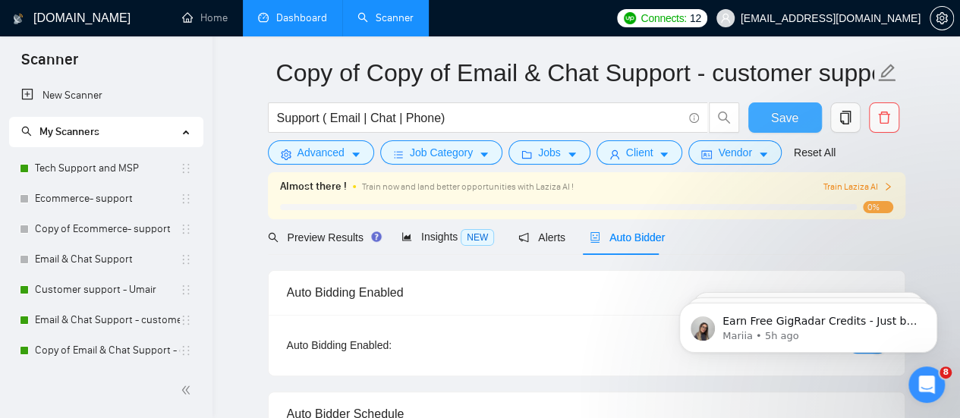
click at [784, 111] on span "Save" at bounding box center [784, 118] width 27 height 19
click at [417, 236] on span "Insights NEW" at bounding box center [447, 237] width 93 height 12
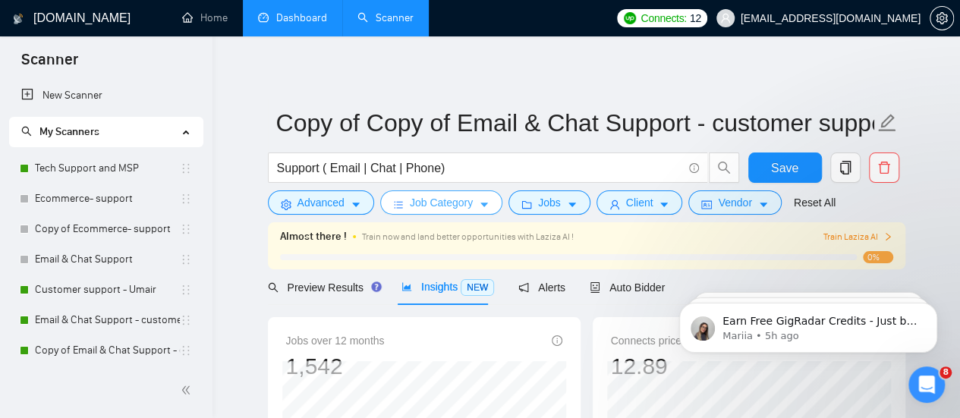
click at [470, 210] on button "Job Category" at bounding box center [441, 202] width 122 height 24
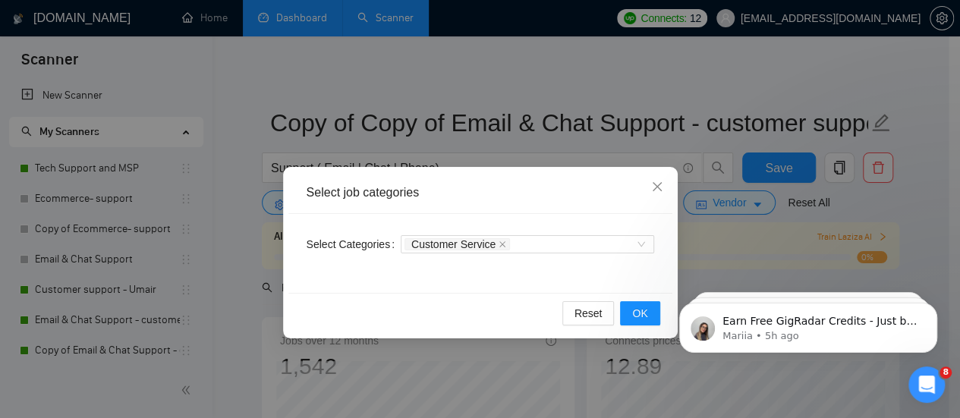
click at [533, 253] on div "Customer Service" at bounding box center [527, 244] width 253 height 24
click at [548, 245] on div "Customer Service" at bounding box center [519, 244] width 231 height 15
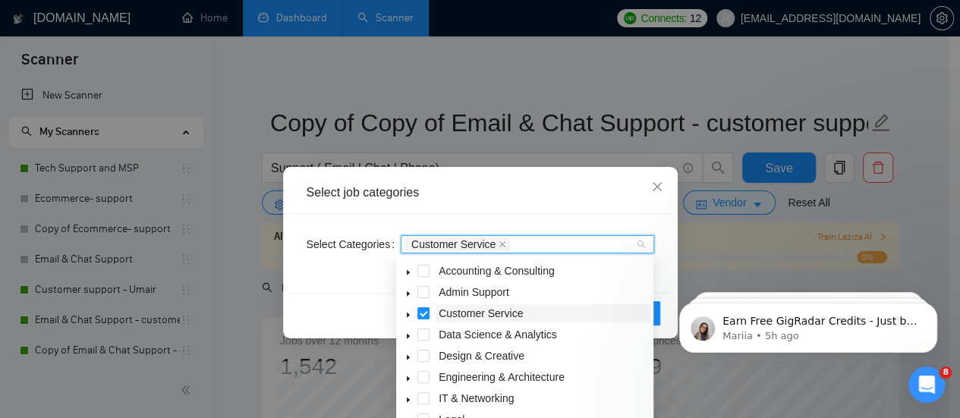
scroll to position [20, 0]
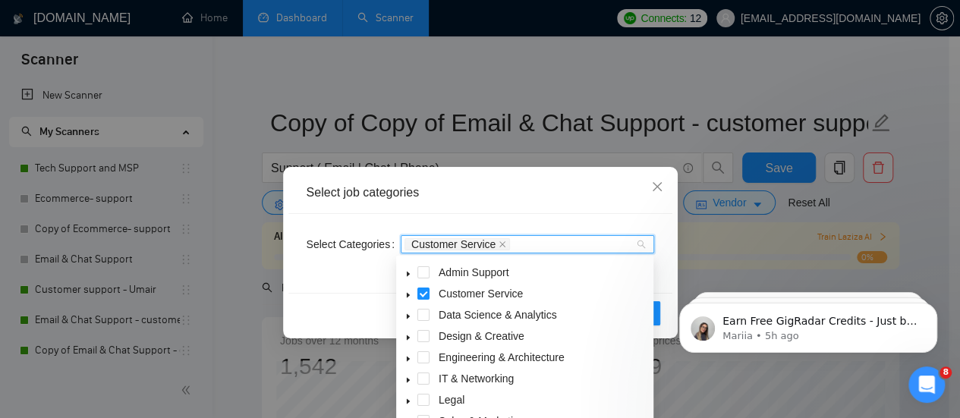
click at [412, 274] on span at bounding box center [408, 272] width 18 height 18
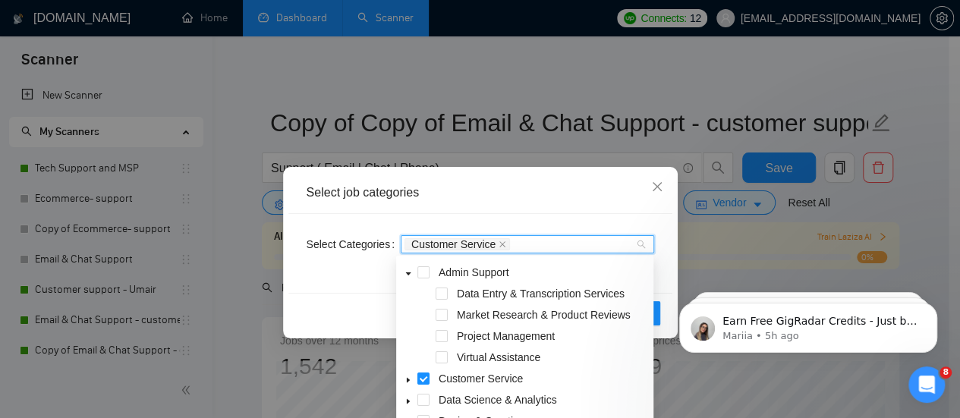
click at [448, 359] on div "Virtual Assistance" at bounding box center [524, 358] width 251 height 21
click at [445, 358] on span at bounding box center [442, 357] width 12 height 12
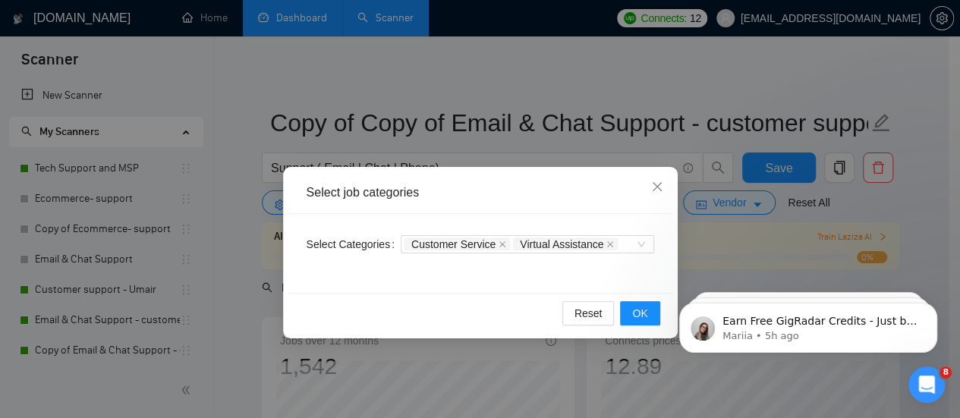
click at [665, 266] on div "Select Categories Customer Service Virtual Assistance" at bounding box center [480, 253] width 384 height 79
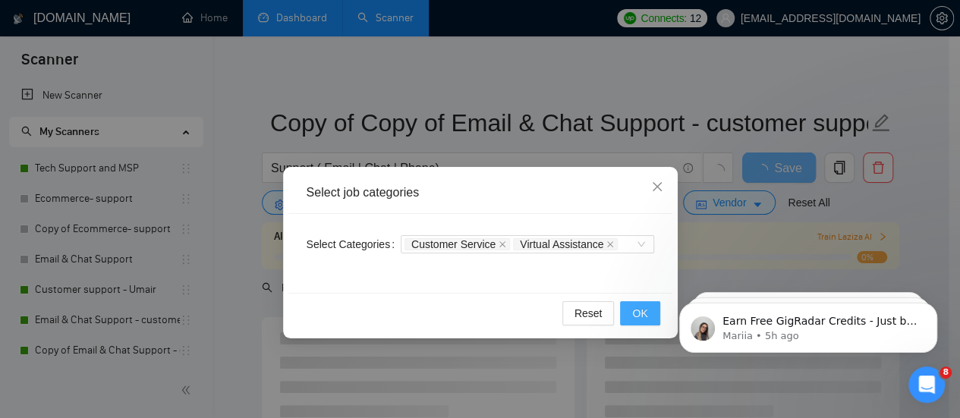
click at [639, 301] on button "OK" at bounding box center [639, 313] width 39 height 24
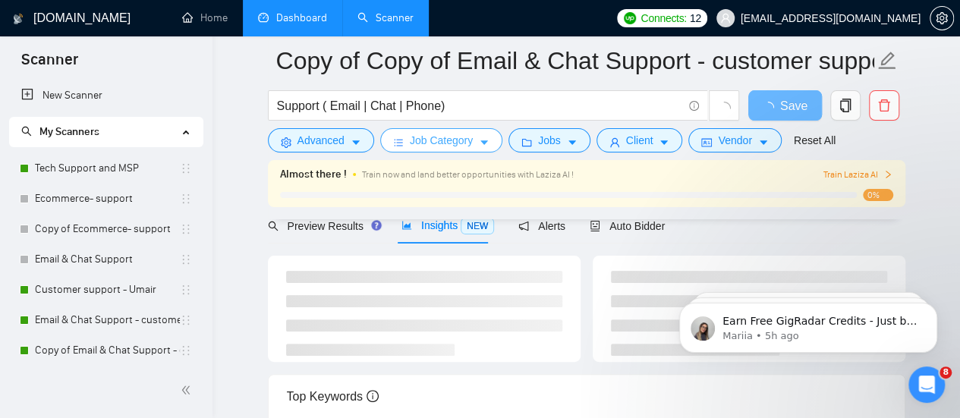
scroll to position [76, 0]
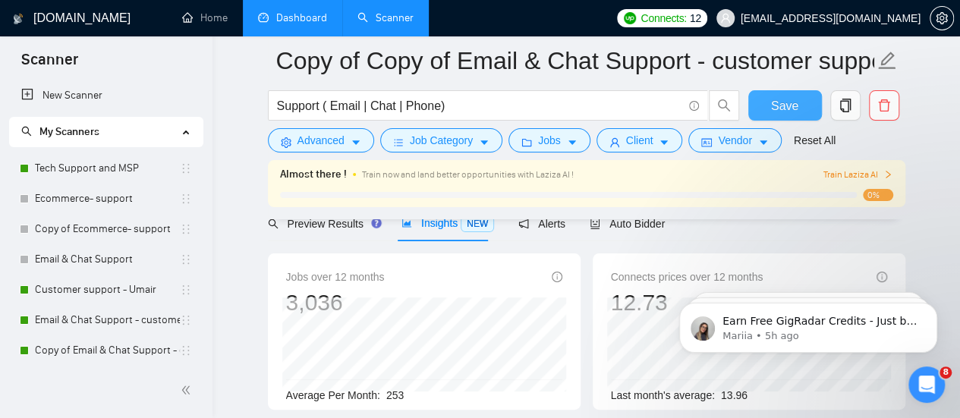
click at [785, 107] on span "Save" at bounding box center [784, 105] width 27 height 19
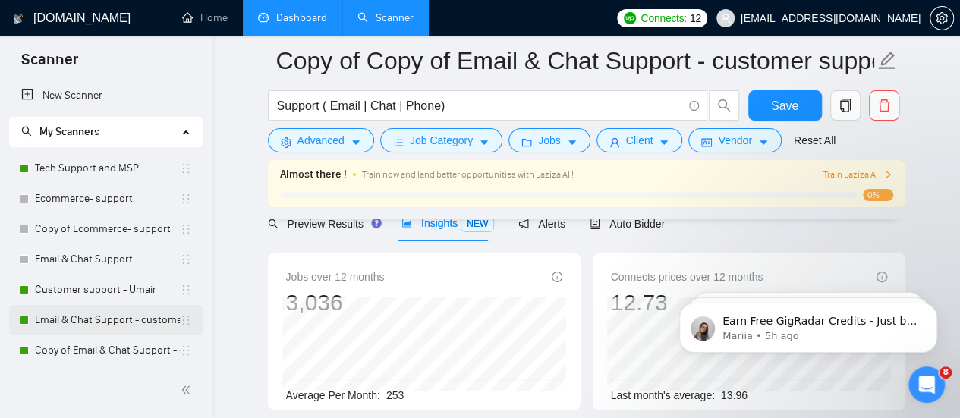
click at [97, 326] on link "Email & Chat Support - customer support S-1" at bounding box center [107, 320] width 145 height 30
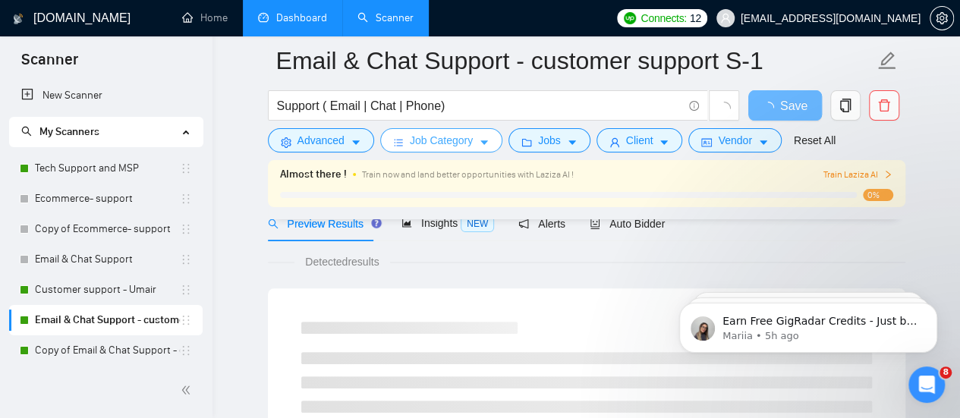
click at [489, 138] on button "Job Category" at bounding box center [441, 140] width 122 height 24
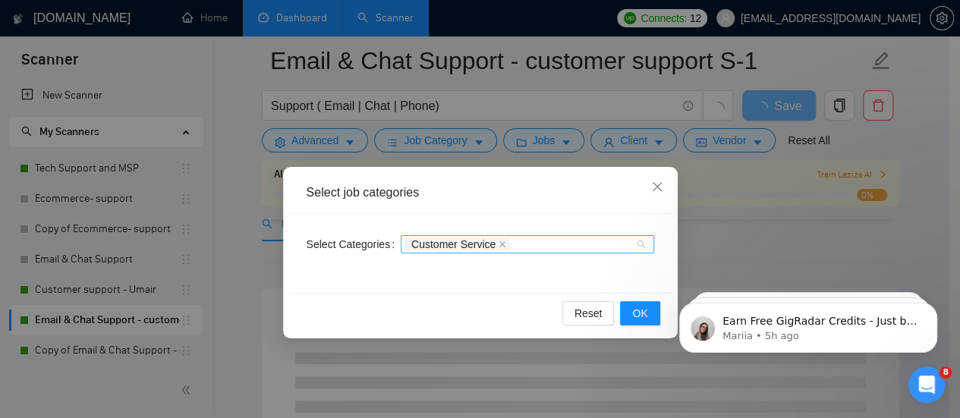
click at [631, 250] on div "Customer Service" at bounding box center [519, 244] width 231 height 15
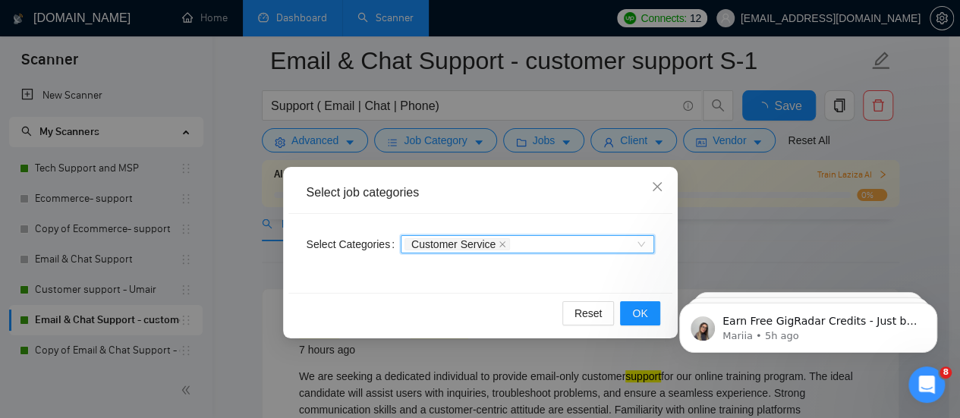
click at [594, 247] on div "Customer Service" at bounding box center [519, 244] width 231 height 15
click at [571, 243] on div "Customer Service" at bounding box center [519, 244] width 231 height 15
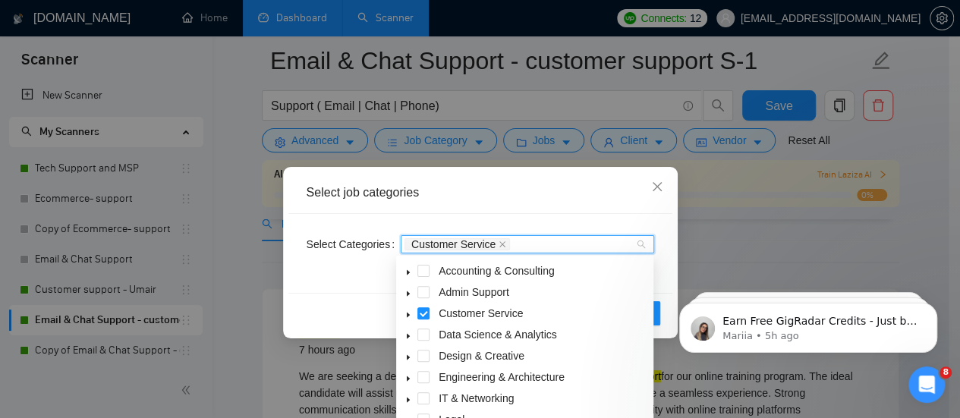
click at [410, 296] on icon "caret-down" at bounding box center [408, 294] width 8 height 8
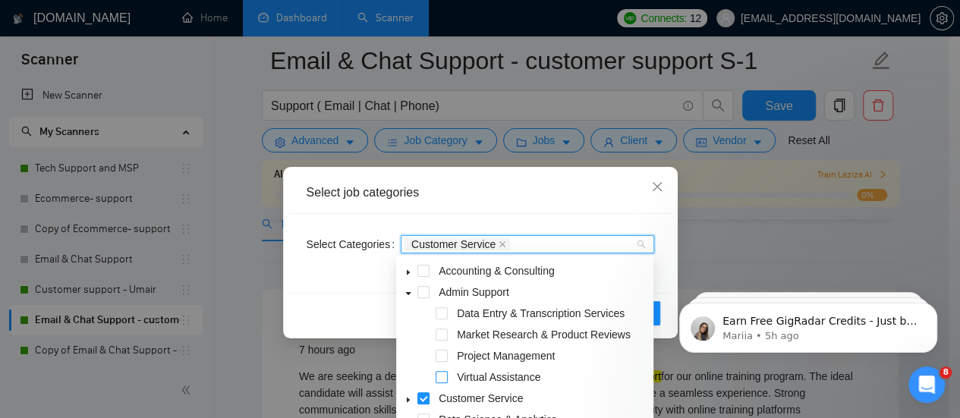
click at [445, 378] on span at bounding box center [442, 377] width 12 height 12
click at [656, 309] on button "OK" at bounding box center [639, 313] width 39 height 24
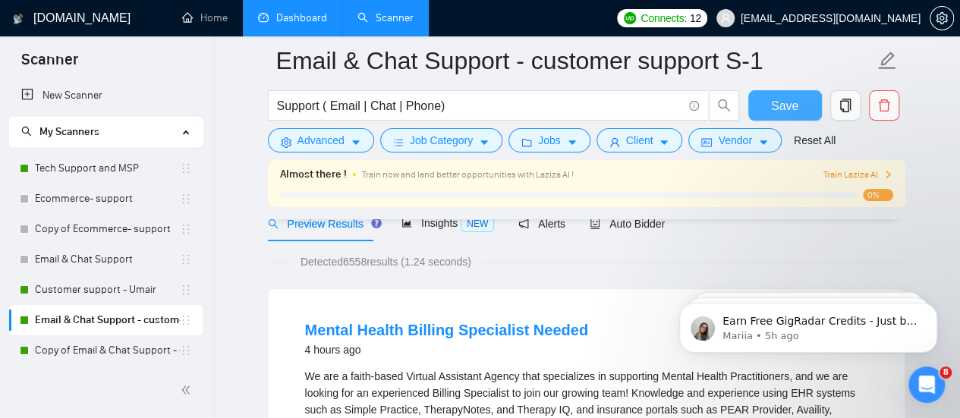
click at [776, 101] on span "Save" at bounding box center [784, 105] width 27 height 19
click at [99, 286] on link "Customer support - Umair" at bounding box center [107, 290] width 145 height 30
click at [789, 104] on span "Save" at bounding box center [784, 105] width 27 height 19
click at [121, 284] on link "Customer support - Umair" at bounding box center [107, 290] width 145 height 30
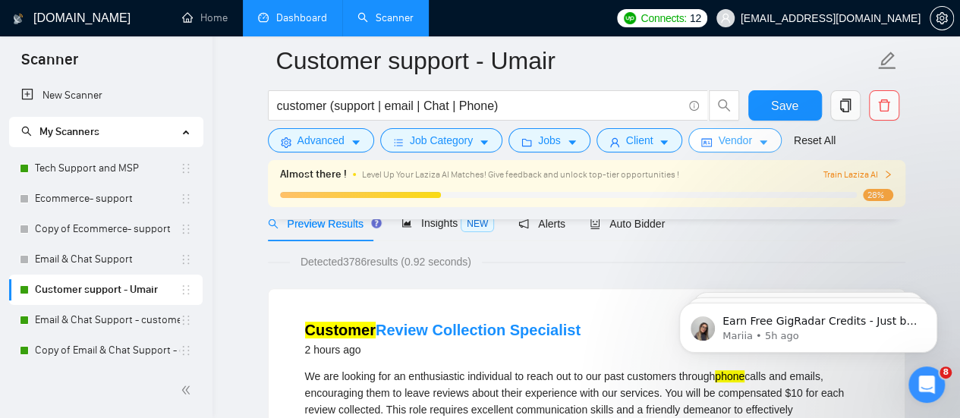
click at [718, 143] on span "Vendor" at bounding box center [734, 140] width 33 height 17
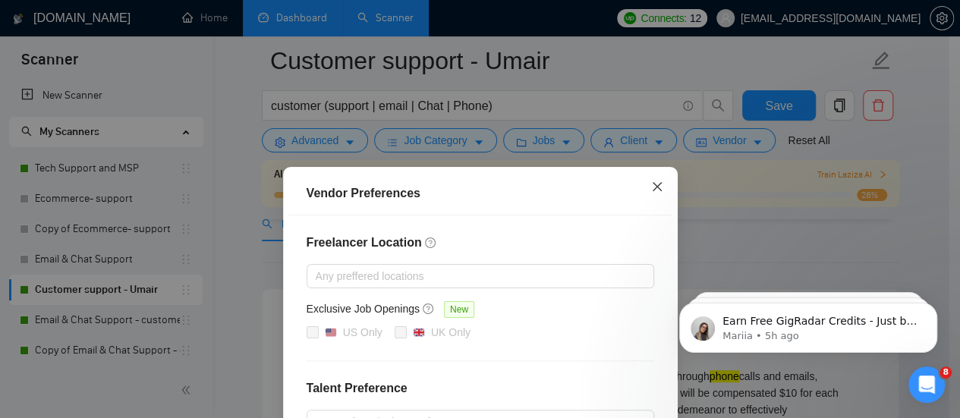
click at [648, 178] on span "Close" at bounding box center [657, 187] width 41 height 41
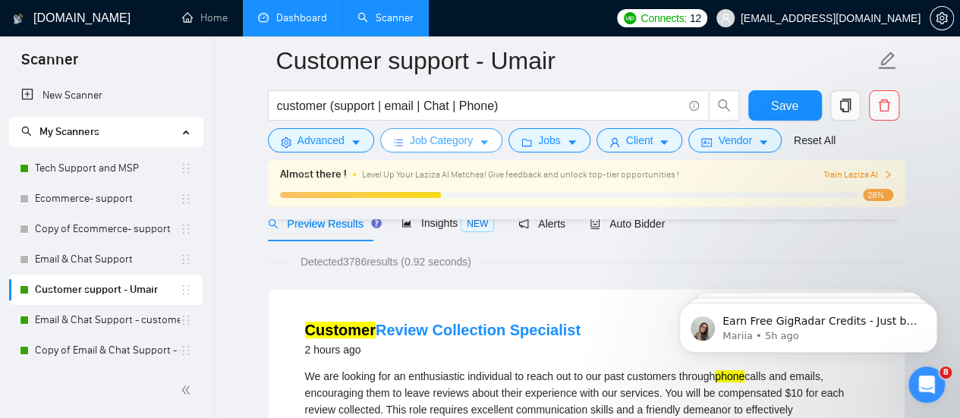
click at [479, 139] on icon "caret-down" at bounding box center [484, 142] width 11 height 11
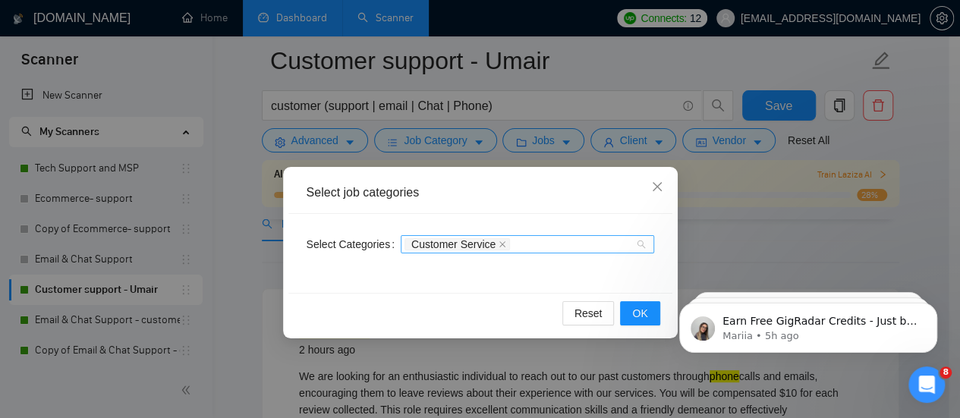
click at [533, 239] on div "Customer Service" at bounding box center [519, 244] width 231 height 15
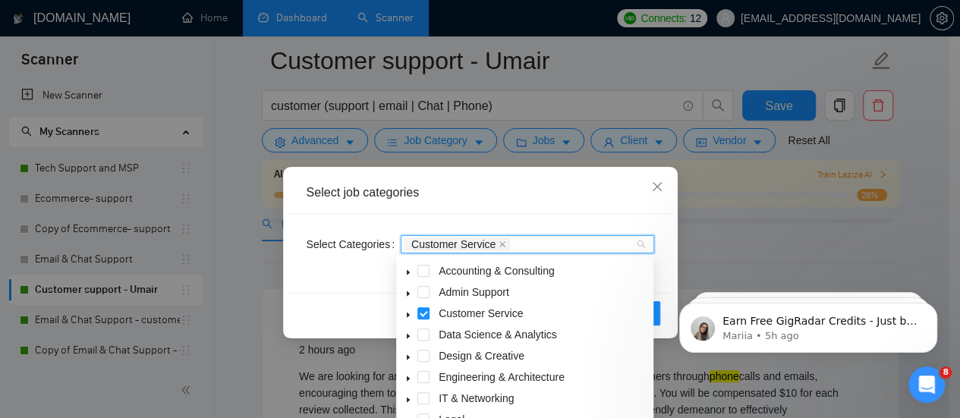
click at [401, 293] on span at bounding box center [408, 292] width 18 height 18
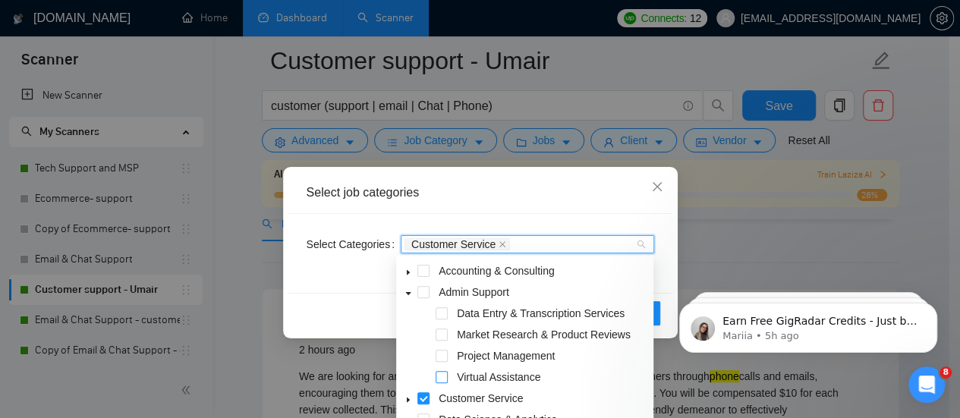
click at [446, 378] on span at bounding box center [442, 377] width 12 height 12
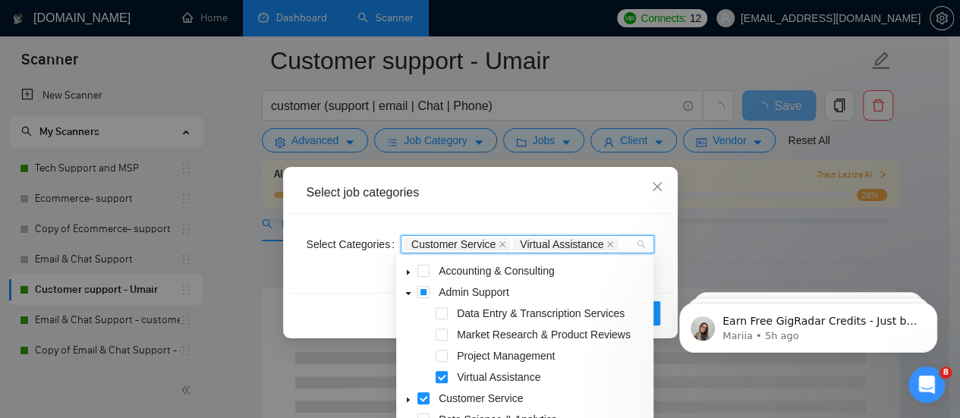
click at [661, 310] on div "Reset OK" at bounding box center [480, 313] width 384 height 40
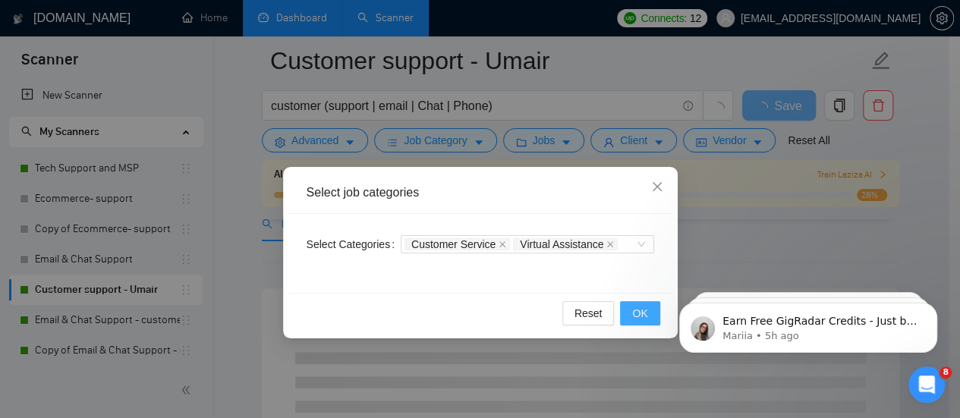
click at [647, 313] on span "OK" at bounding box center [639, 313] width 15 height 17
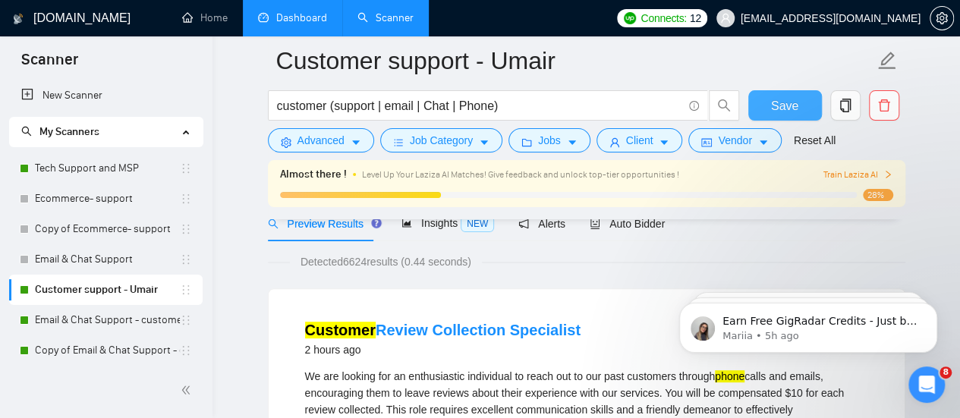
click at [763, 92] on button "Save" at bounding box center [785, 105] width 74 height 30
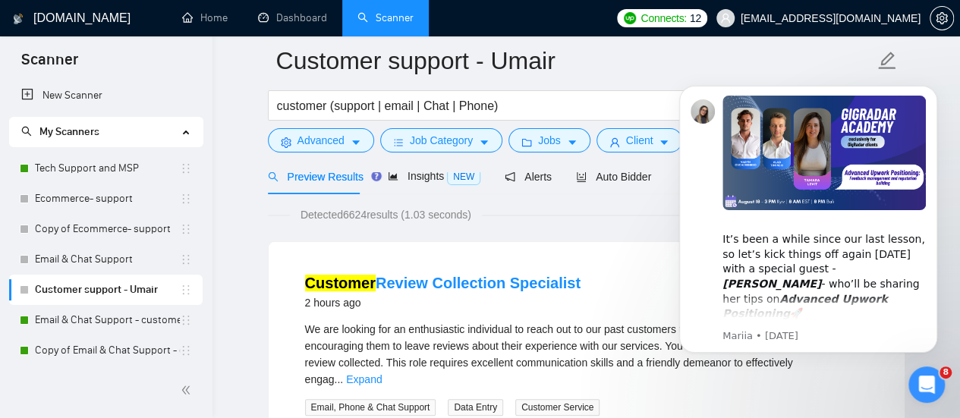
drag, startPoint x: 0, startPoint y: 0, endPoint x: 115, endPoint y: 295, distance: 316.9
click at [115, 295] on link "Customer support - Umair" at bounding box center [107, 290] width 145 height 30
click at [607, 171] on div at bounding box center [586, 166] width 637 height 12
drag, startPoint x: 602, startPoint y: 174, endPoint x: 143, endPoint y: 109, distance: 462.9
click at [602, 174] on span "Auto Bidder" at bounding box center [627, 177] width 75 height 12
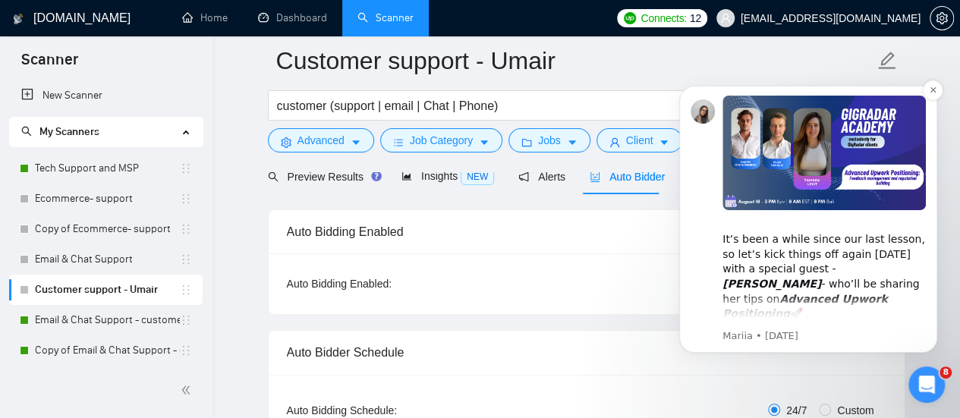
checkbox input "true"
click at [568, 266] on div "Auto Bidding Enabled: OFF" at bounding box center [587, 283] width 636 height 61
click at [934, 88] on icon "Dismiss notification" at bounding box center [933, 90] width 8 height 8
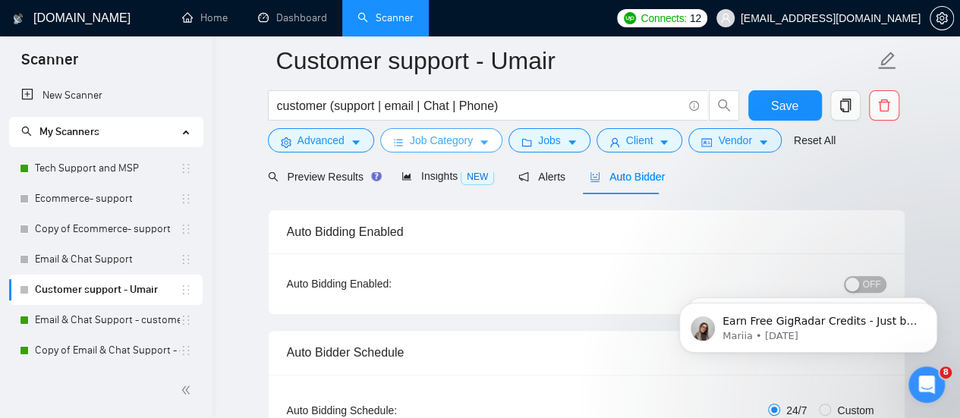
click at [472, 142] on button "Job Category" at bounding box center [441, 140] width 122 height 24
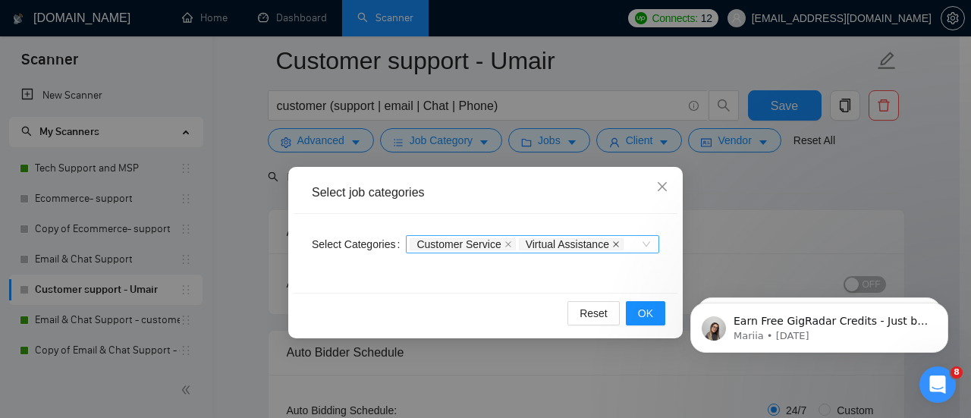
click at [612, 241] on icon "close" at bounding box center [616, 245] width 8 height 8
click at [653, 306] on span "OK" at bounding box center [645, 313] width 15 height 17
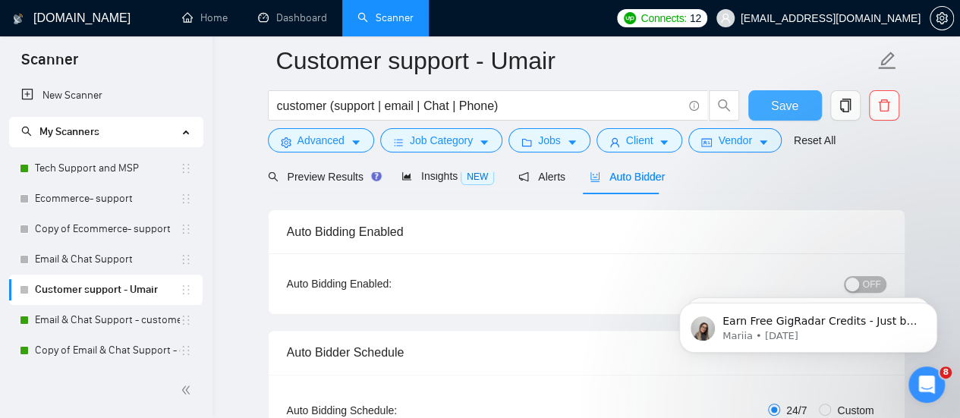
click at [785, 104] on span "Save" at bounding box center [784, 105] width 27 height 19
click at [863, 286] on body "Earn Free GigRadar Credits - Just by Sharing Your Story! 💬 Want more credits fo…" at bounding box center [807, 324] width 291 height 94
click at [857, 281] on body "Earn Free GigRadar Credits - Just by Sharing Your Story! 💬 Want more credits fo…" at bounding box center [807, 324] width 291 height 94
checkbox input "true"
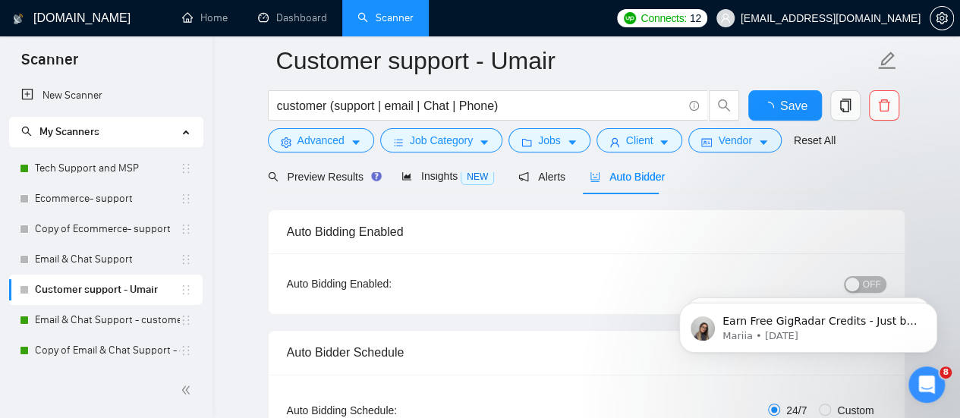
checkbox input "true"
click at [857, 281] on body "Earn Free GigRadar Credits - Just by Sharing Your Story! 💬 Want more credits fo…" at bounding box center [807, 324] width 291 height 94
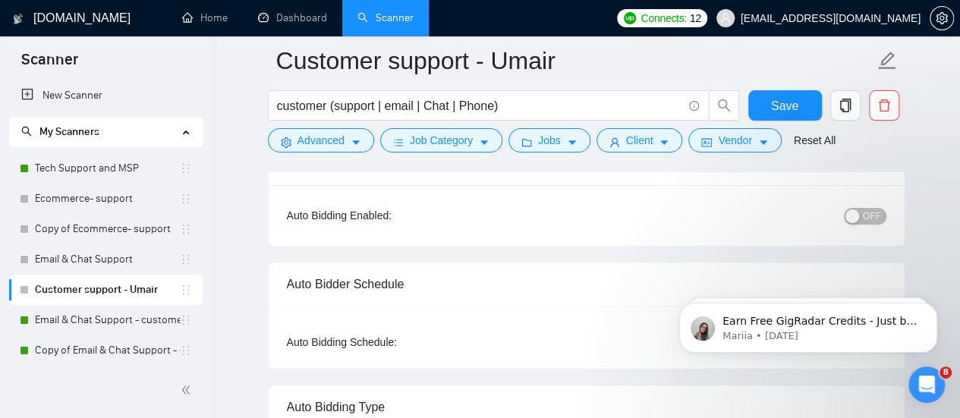
click at [857, 215] on div "button" at bounding box center [852, 216] width 14 height 14
click at [795, 111] on span "Save" at bounding box center [784, 105] width 27 height 19
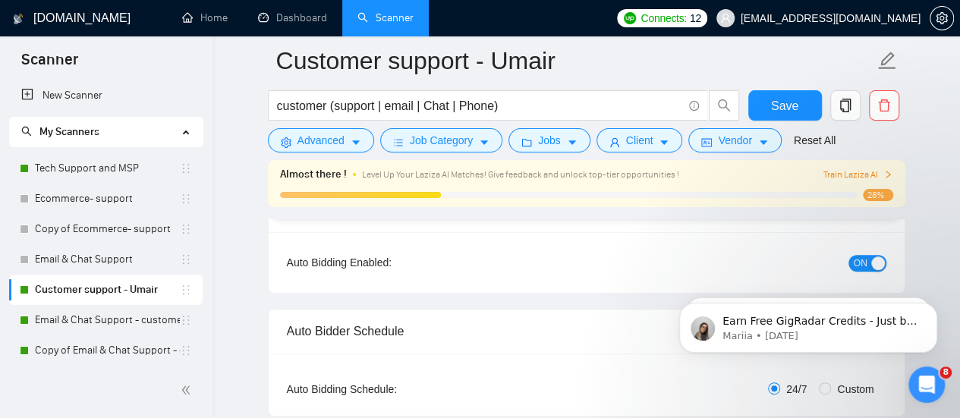
click at [686, 17] on span "Connects:" at bounding box center [663, 18] width 46 height 17
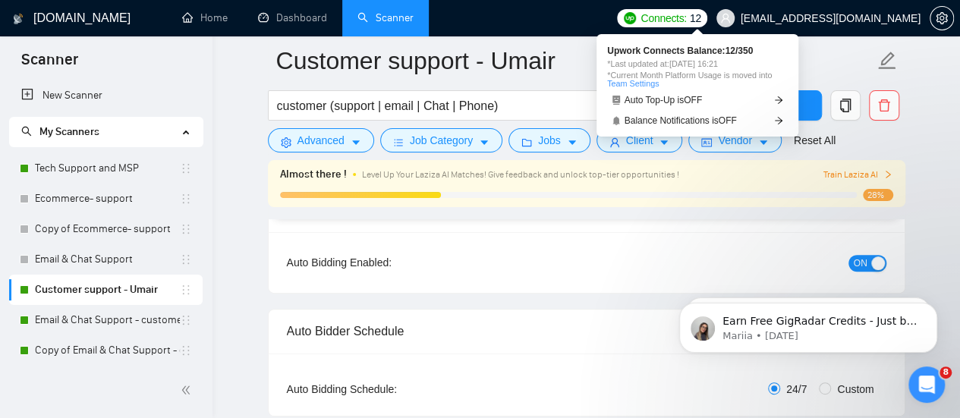
click at [709, 112] on div "Auto Top-Up is OFF Balance Notifications is OFF" at bounding box center [697, 111] width 181 height 36
click at [711, 119] on span "Balance Notifications is OFF" at bounding box center [681, 120] width 112 height 9
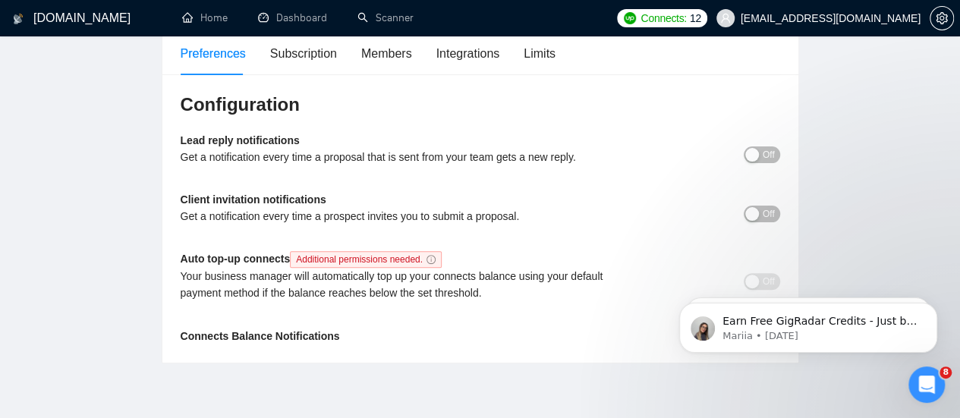
scroll to position [128, 0]
click at [755, 154] on div "button" at bounding box center [752, 156] width 14 height 14
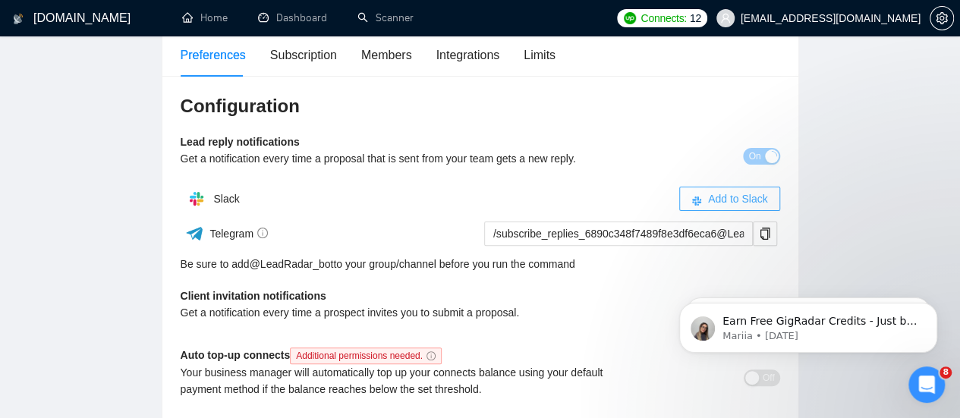
click at [750, 195] on span "Add to Slack" at bounding box center [738, 198] width 60 height 17
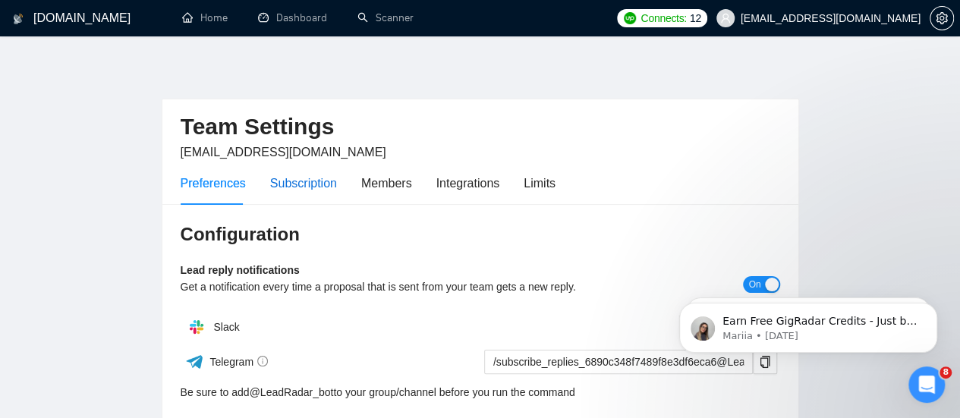
click at [293, 179] on div "Subscription" at bounding box center [303, 183] width 67 height 19
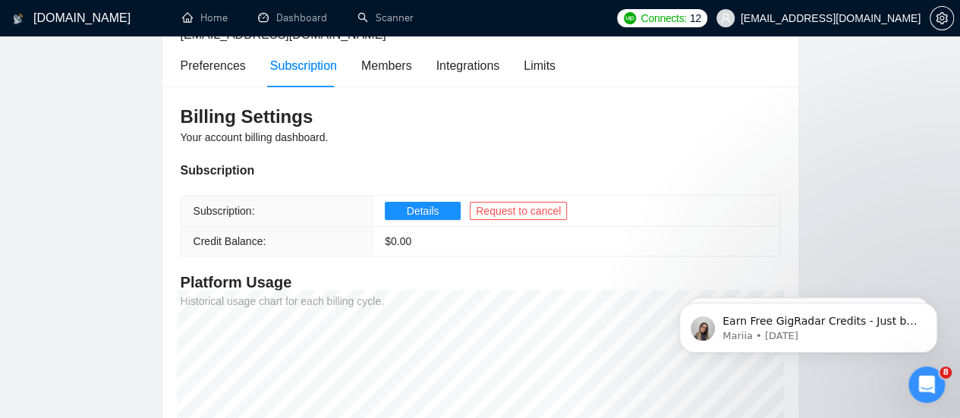
scroll to position [94, 0]
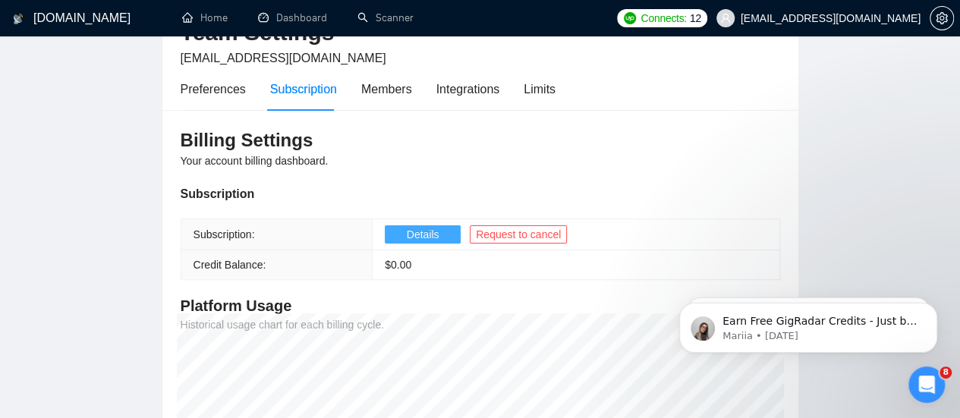
click at [431, 234] on span "Details" at bounding box center [423, 234] width 33 height 17
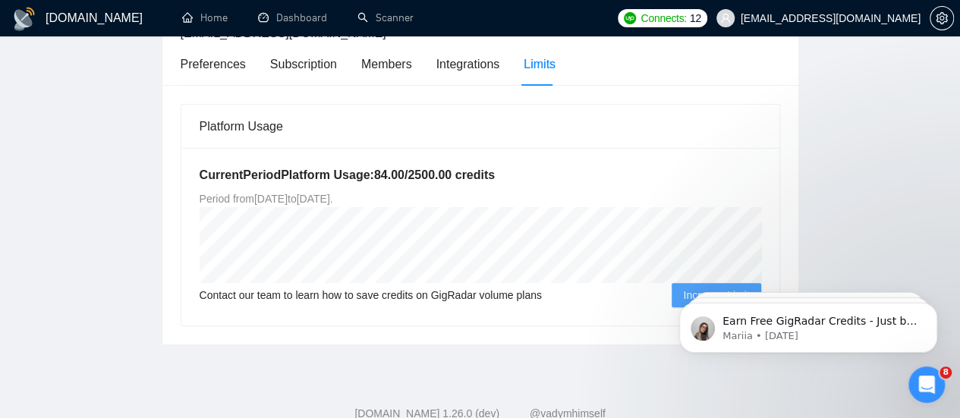
scroll to position [161, 0]
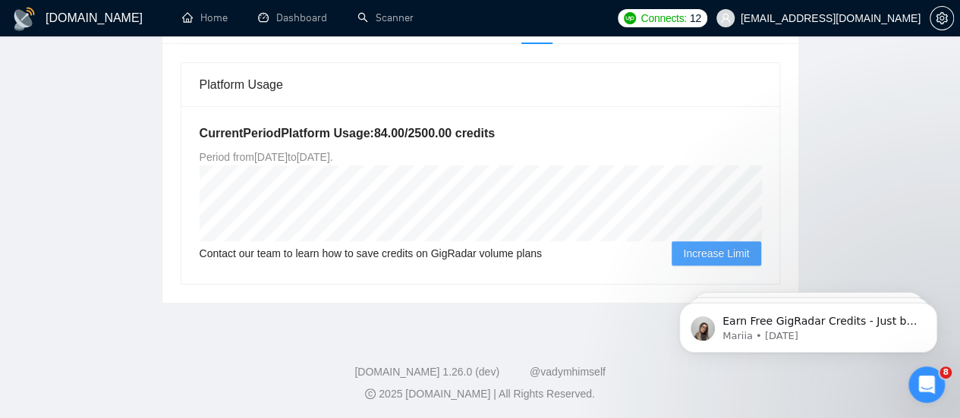
click at [701, 258] on span "Increase Limit" at bounding box center [716, 253] width 66 height 17
click at [709, 251] on span "Increase Limit" at bounding box center [716, 253] width 66 height 17
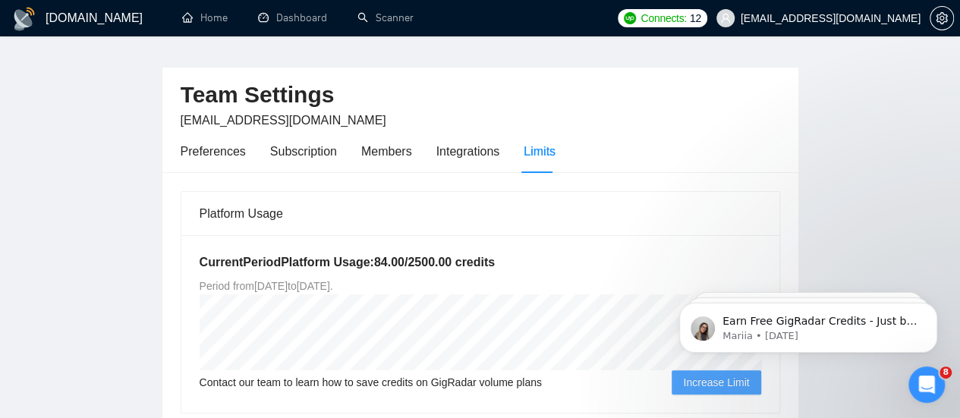
scroll to position [30, 0]
